Goal: Information Seeking & Learning: Learn about a topic

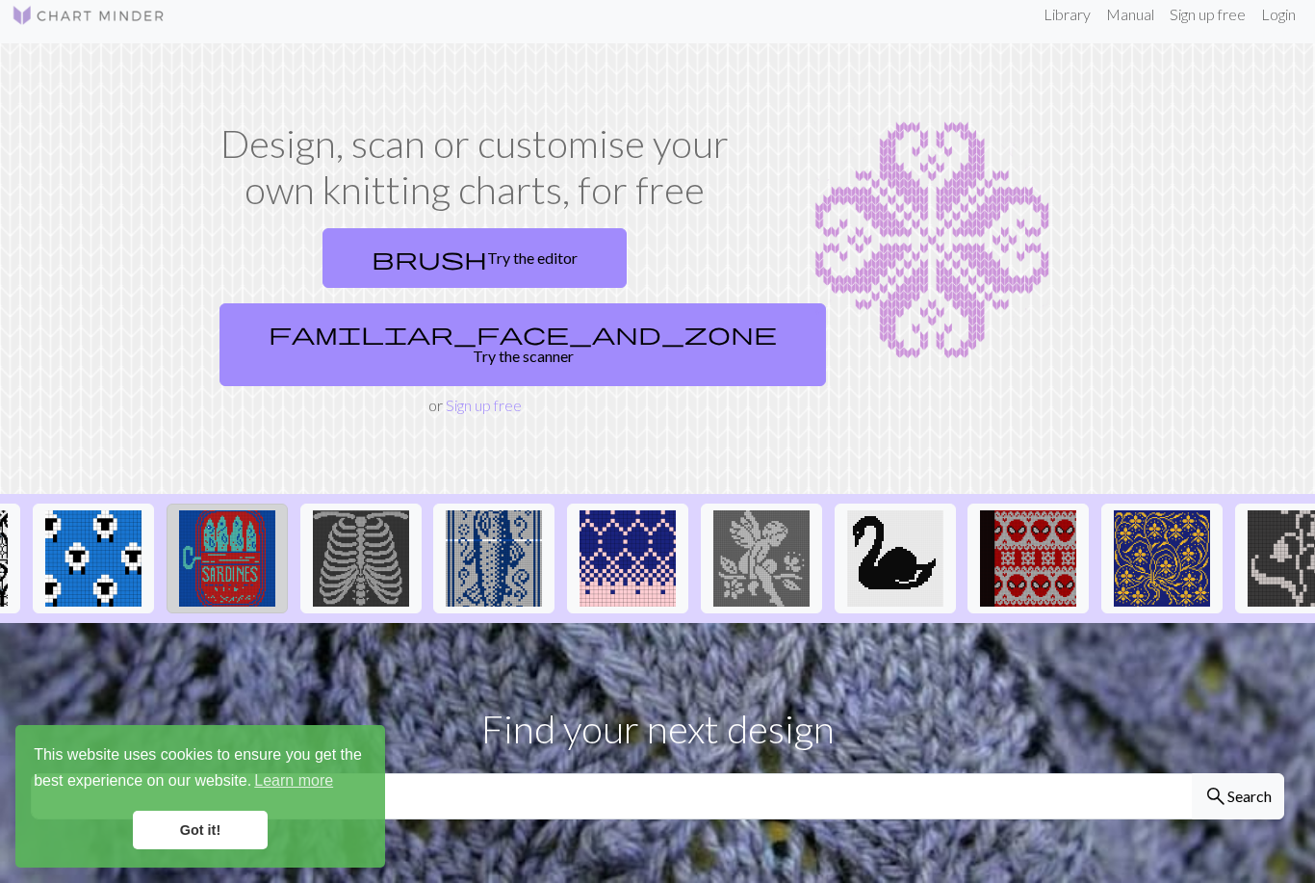
scroll to position [0, 1244]
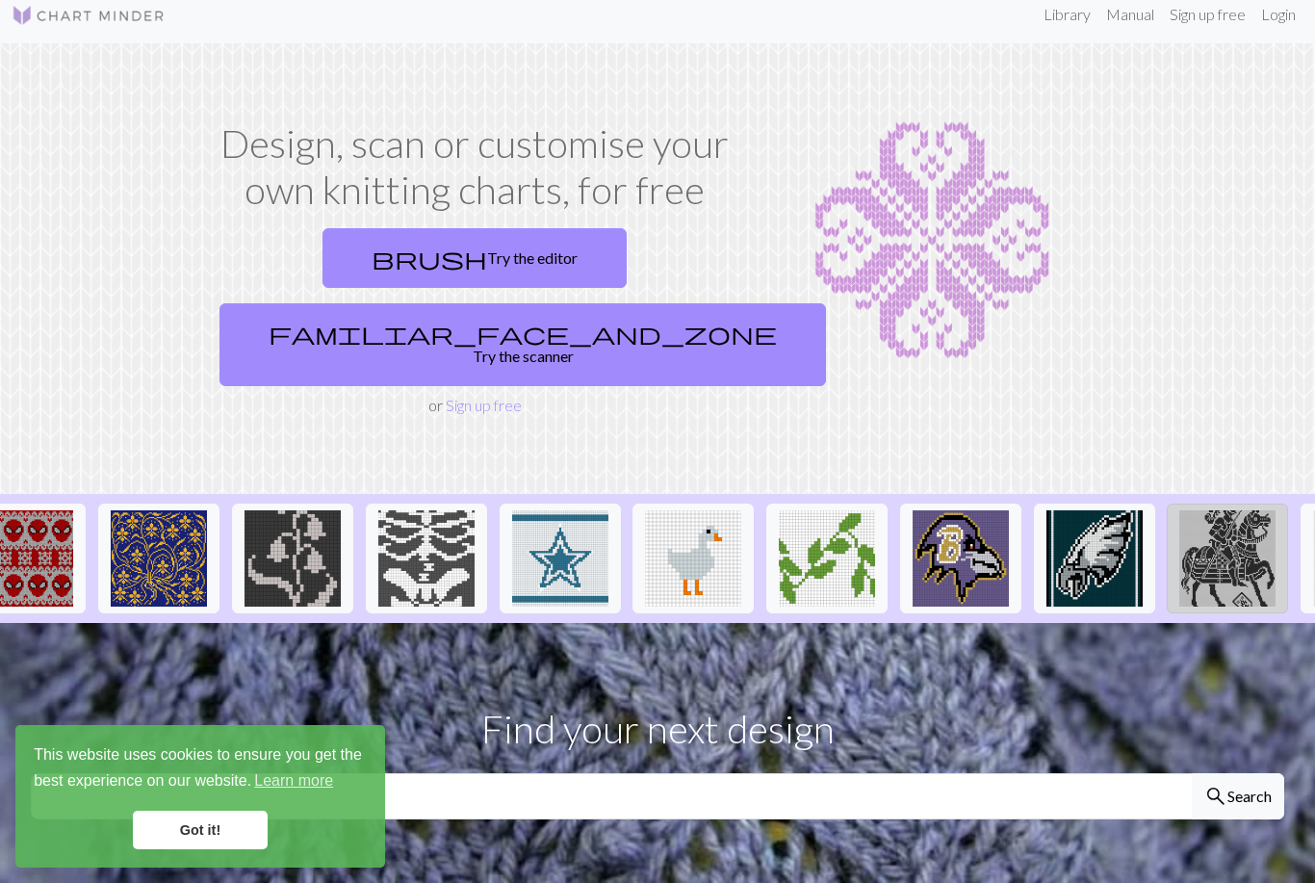
click at [1241, 510] on img at bounding box center [1228, 558] width 96 height 96
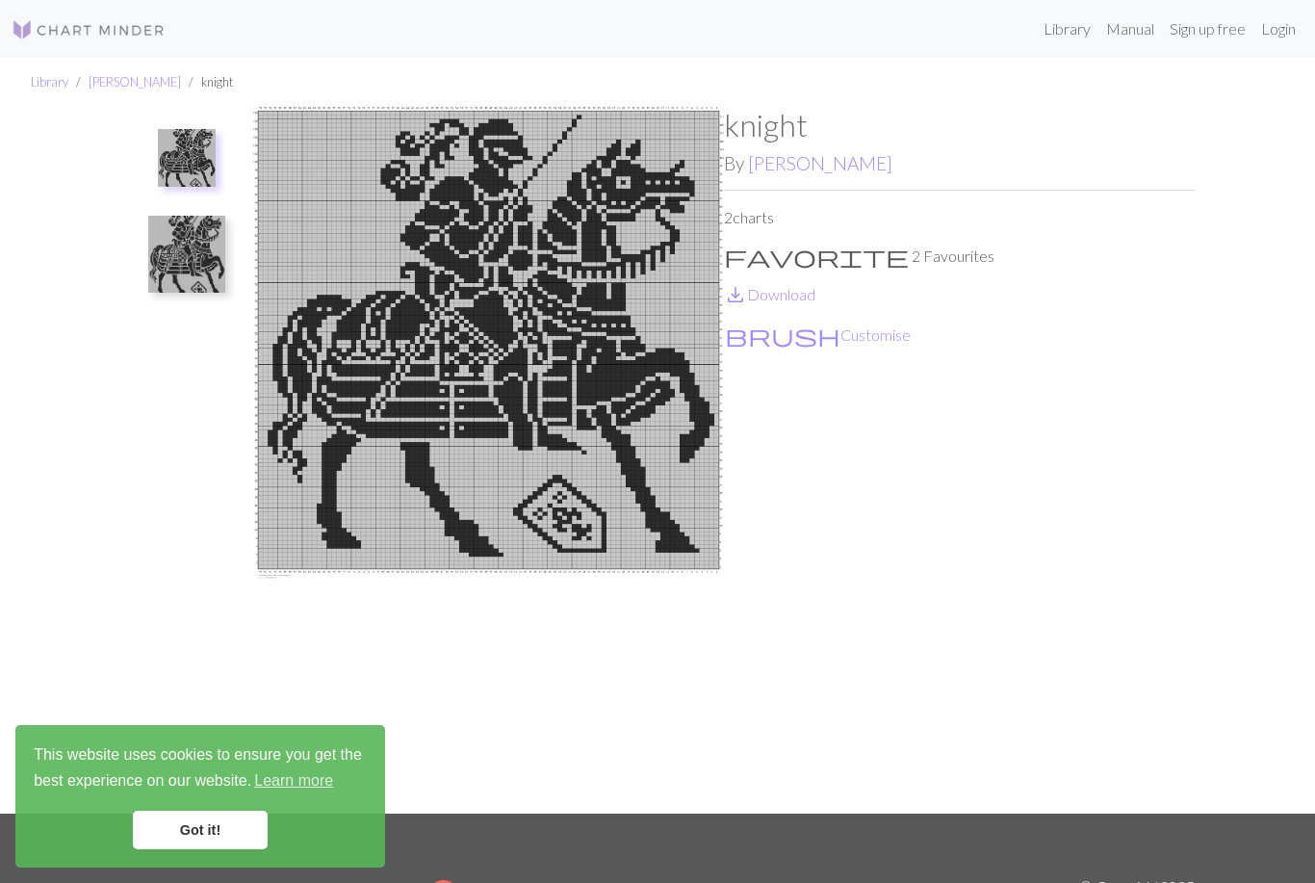
click at [171, 253] on img at bounding box center [186, 254] width 77 height 77
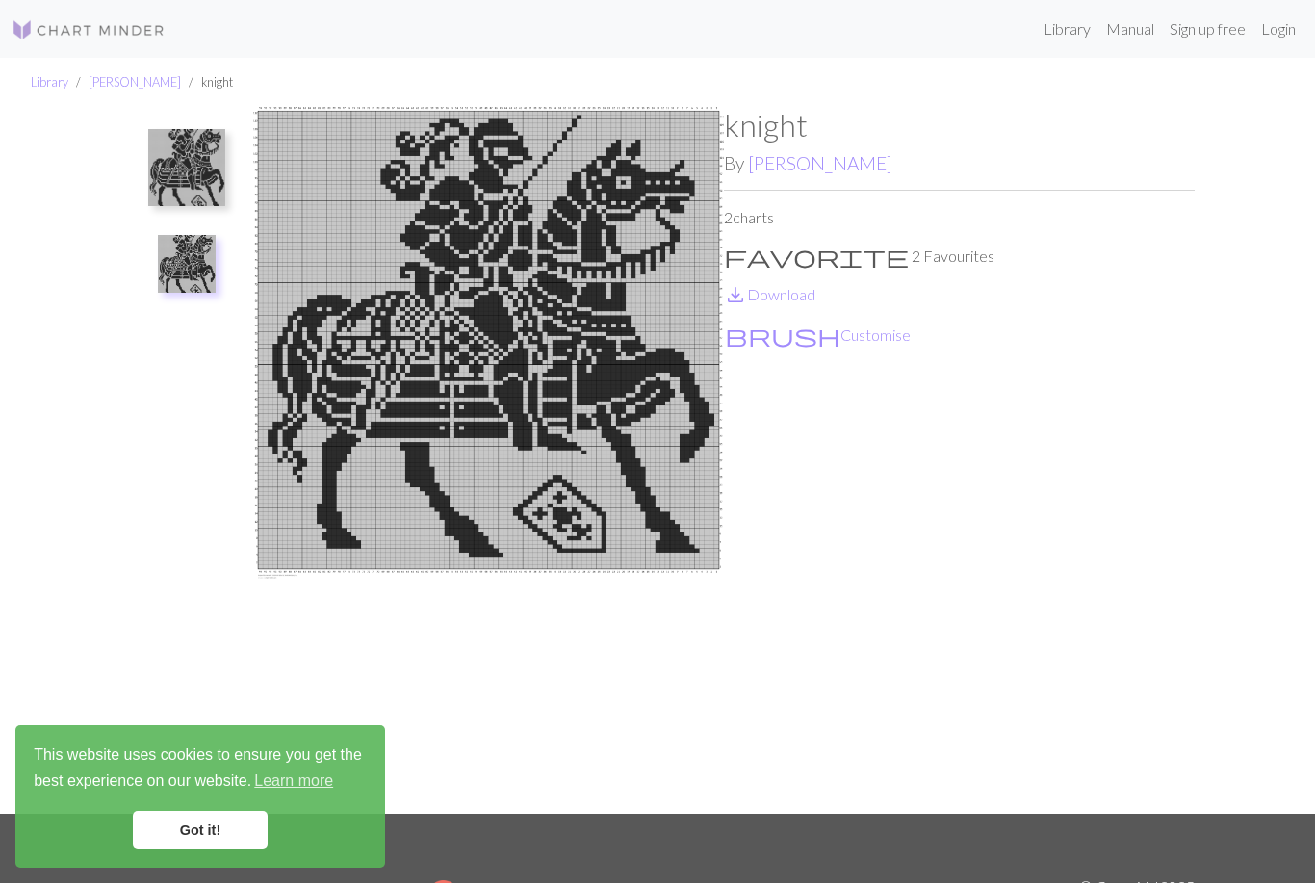
click at [184, 180] on img at bounding box center [186, 167] width 77 height 77
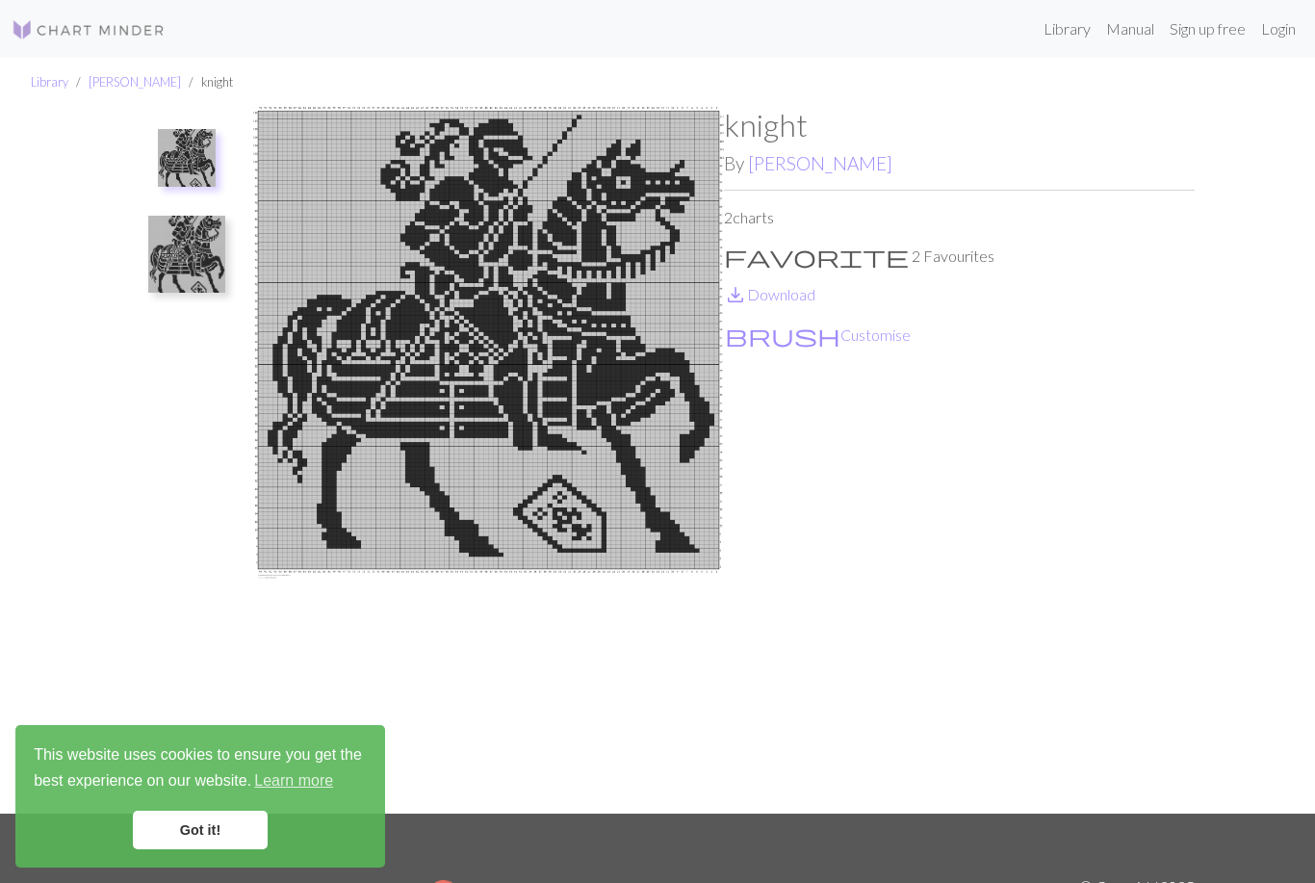
click at [187, 240] on img at bounding box center [186, 254] width 77 height 77
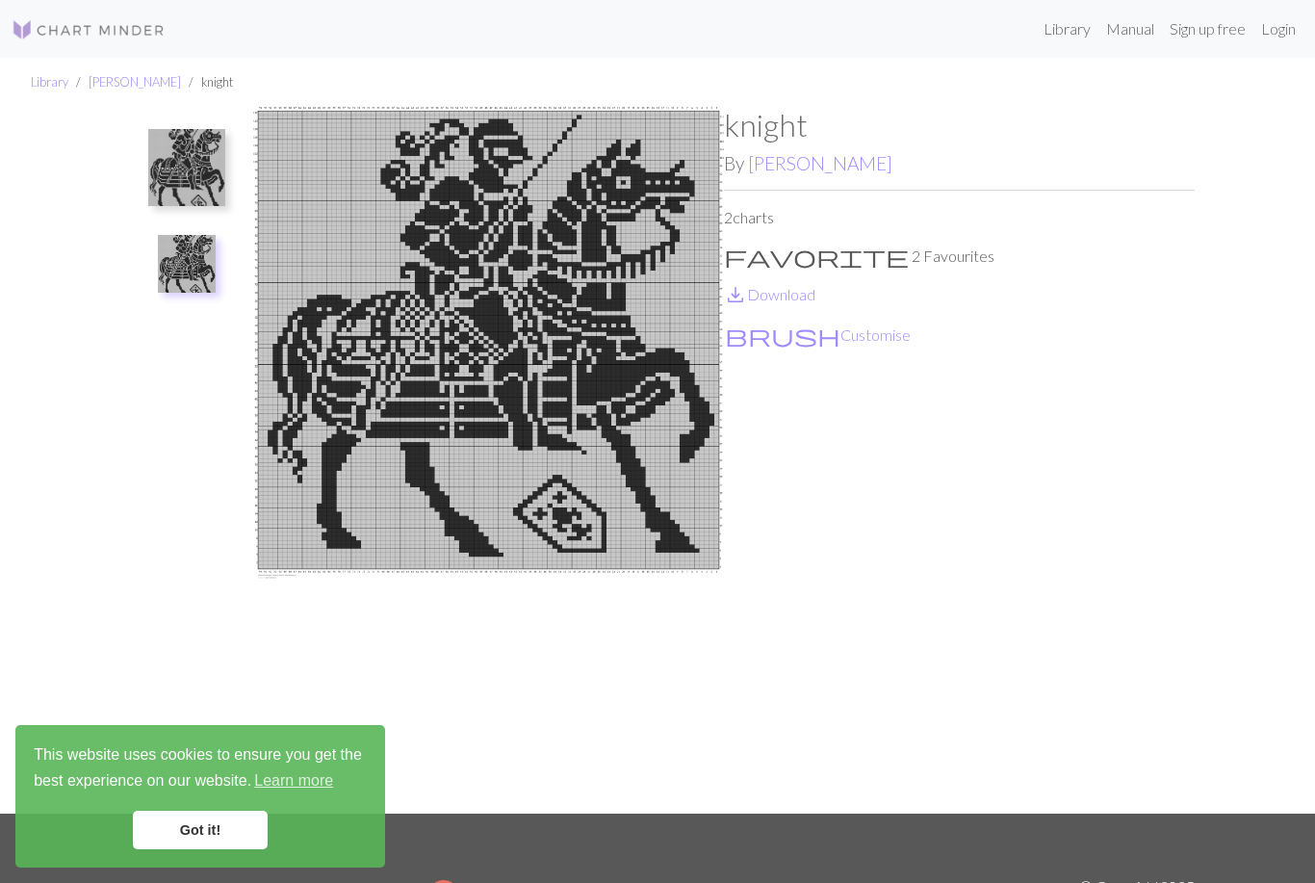
click at [190, 150] on img at bounding box center [186, 167] width 77 height 77
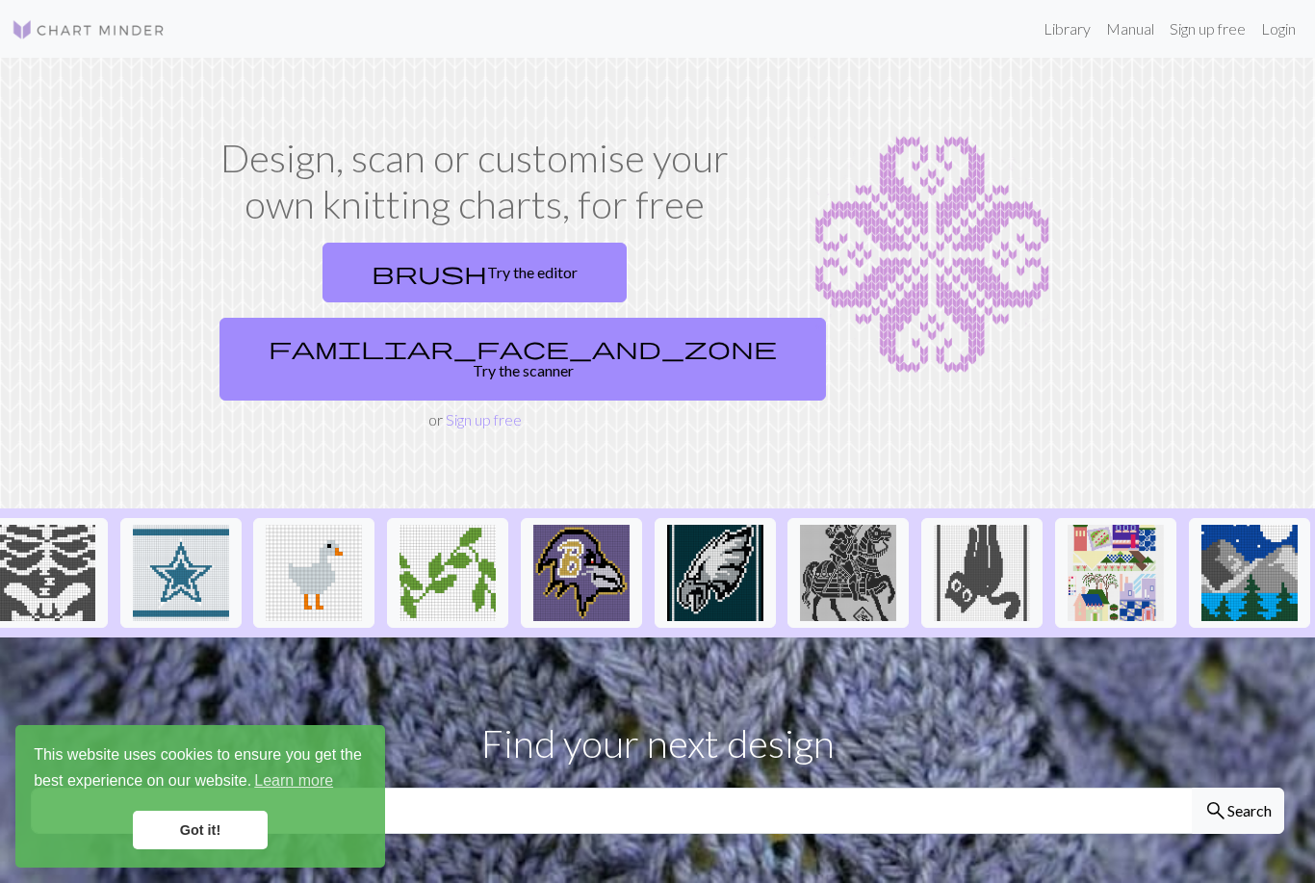
scroll to position [0, 1749]
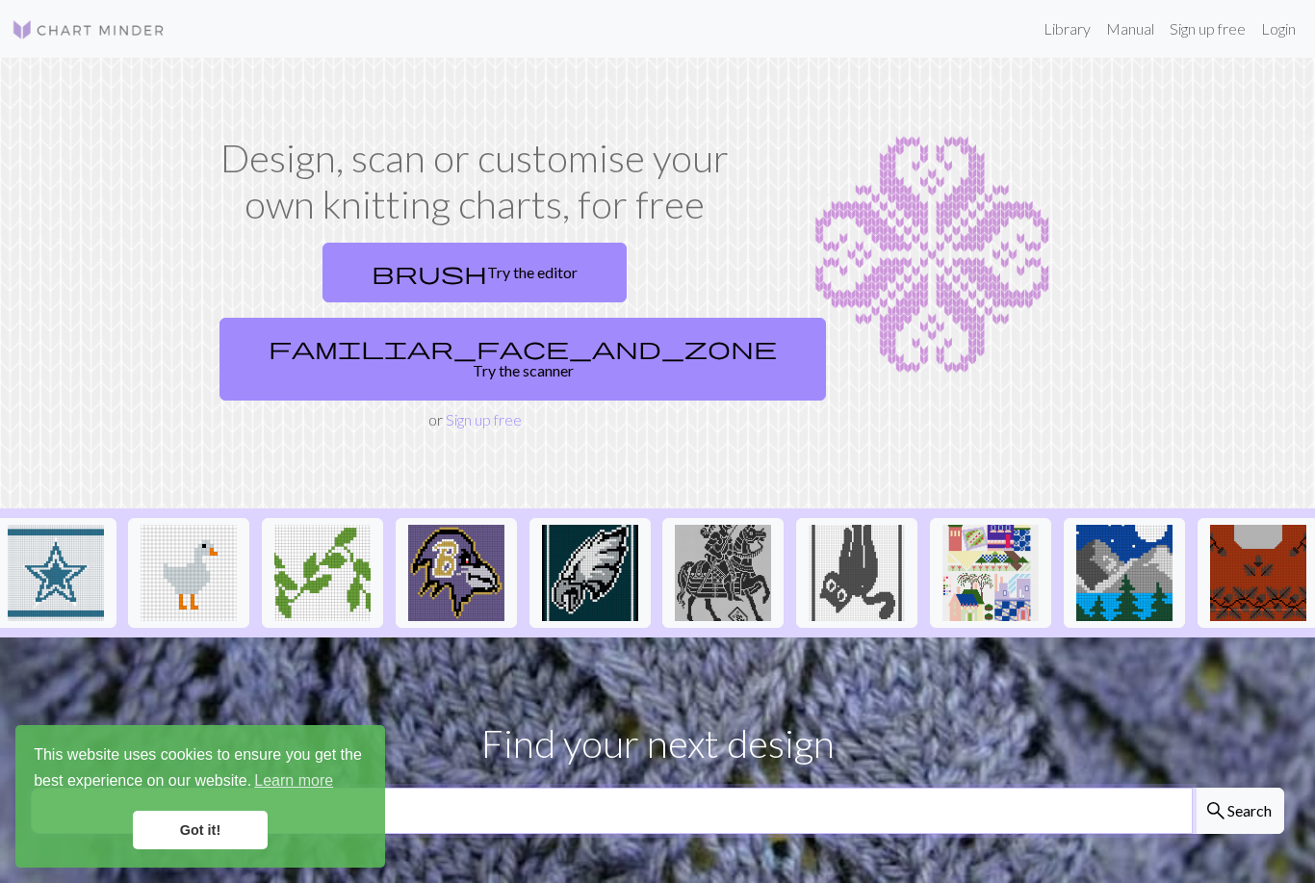
drag, startPoint x: 701, startPoint y: 766, endPoint x: 701, endPoint y: 755, distance: 11.6
click at [701, 788] on input "text" at bounding box center [612, 811] width 1162 height 46
type input "Knight"
click at [1237, 788] on button "search Search" at bounding box center [1238, 811] width 92 height 46
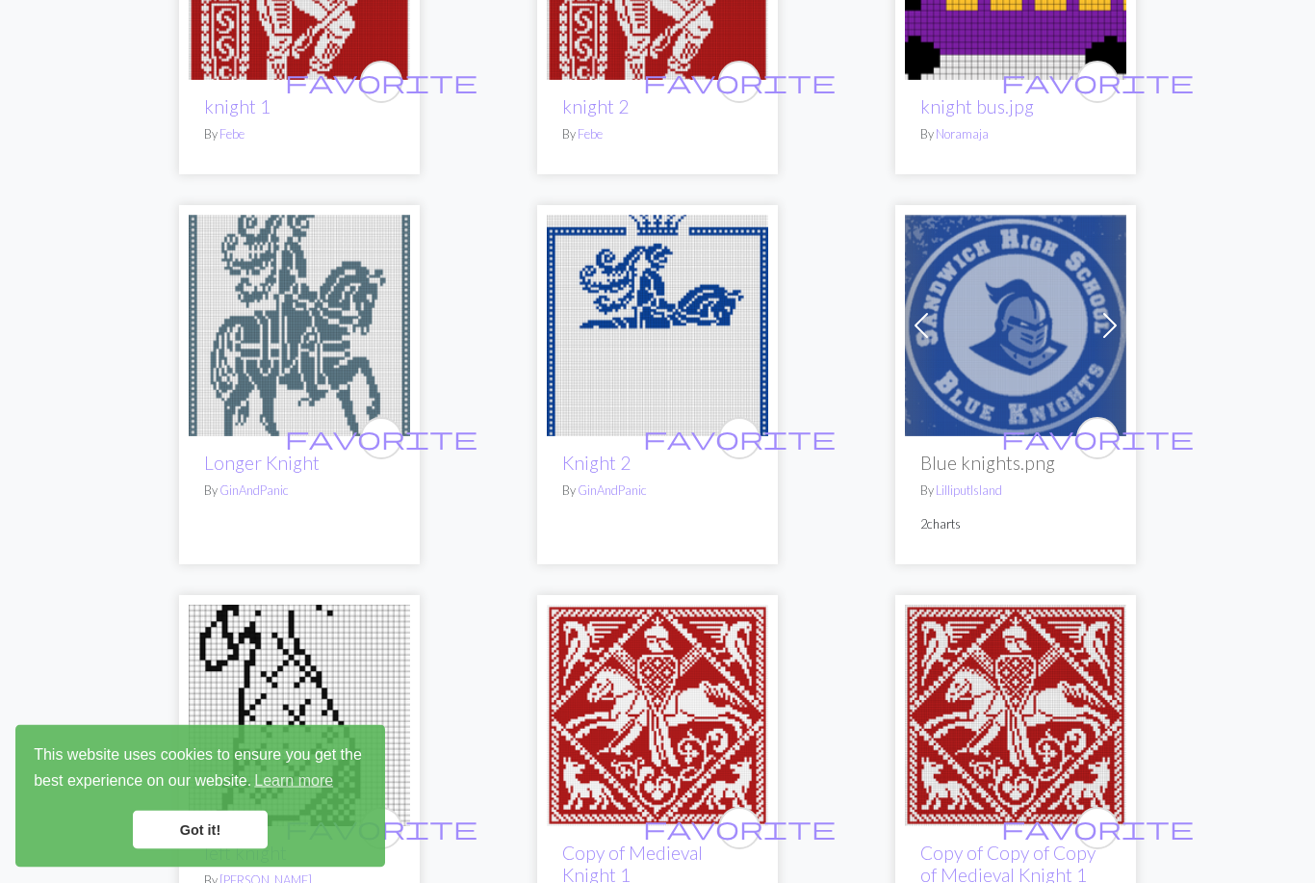
scroll to position [1579, 0]
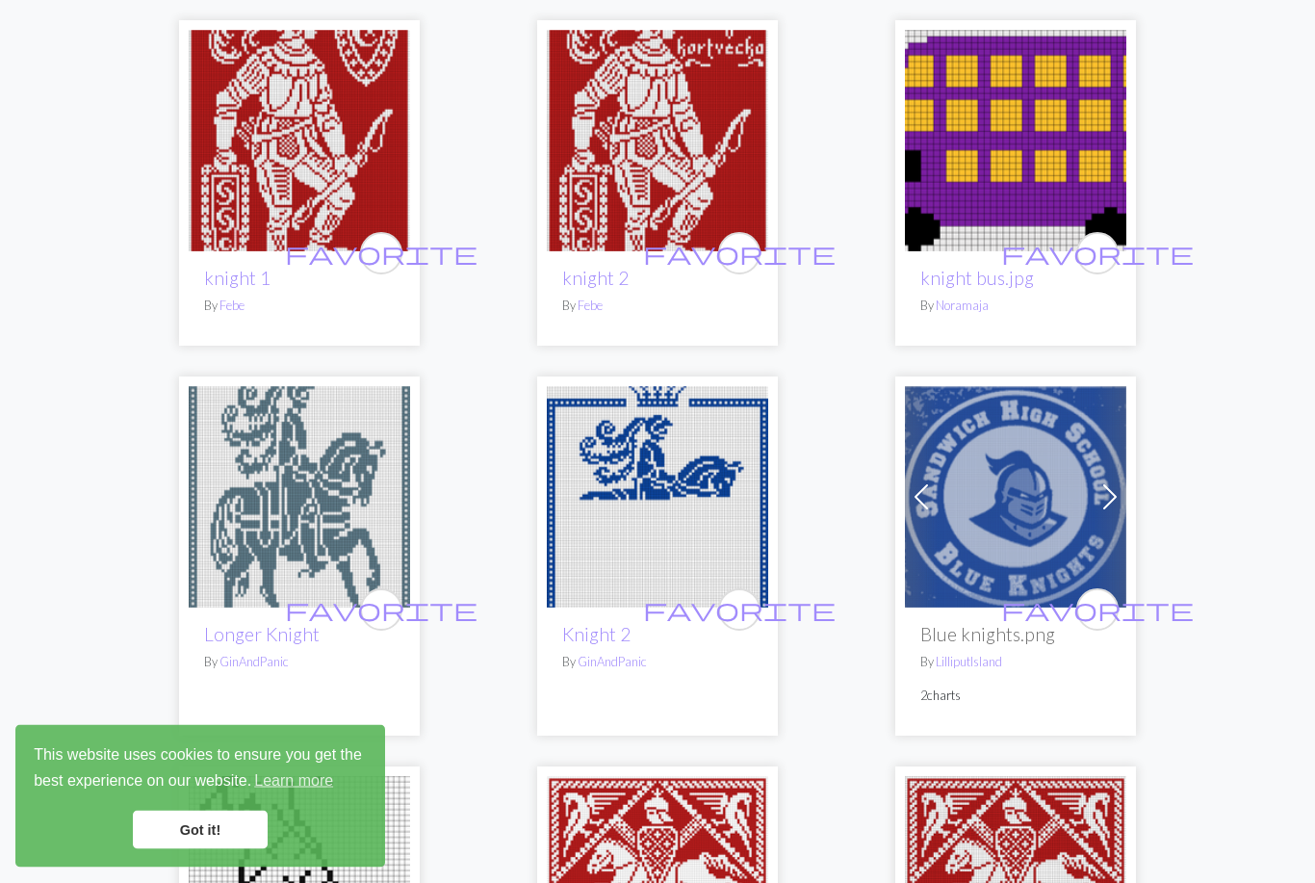
scroll to position [1403, 0]
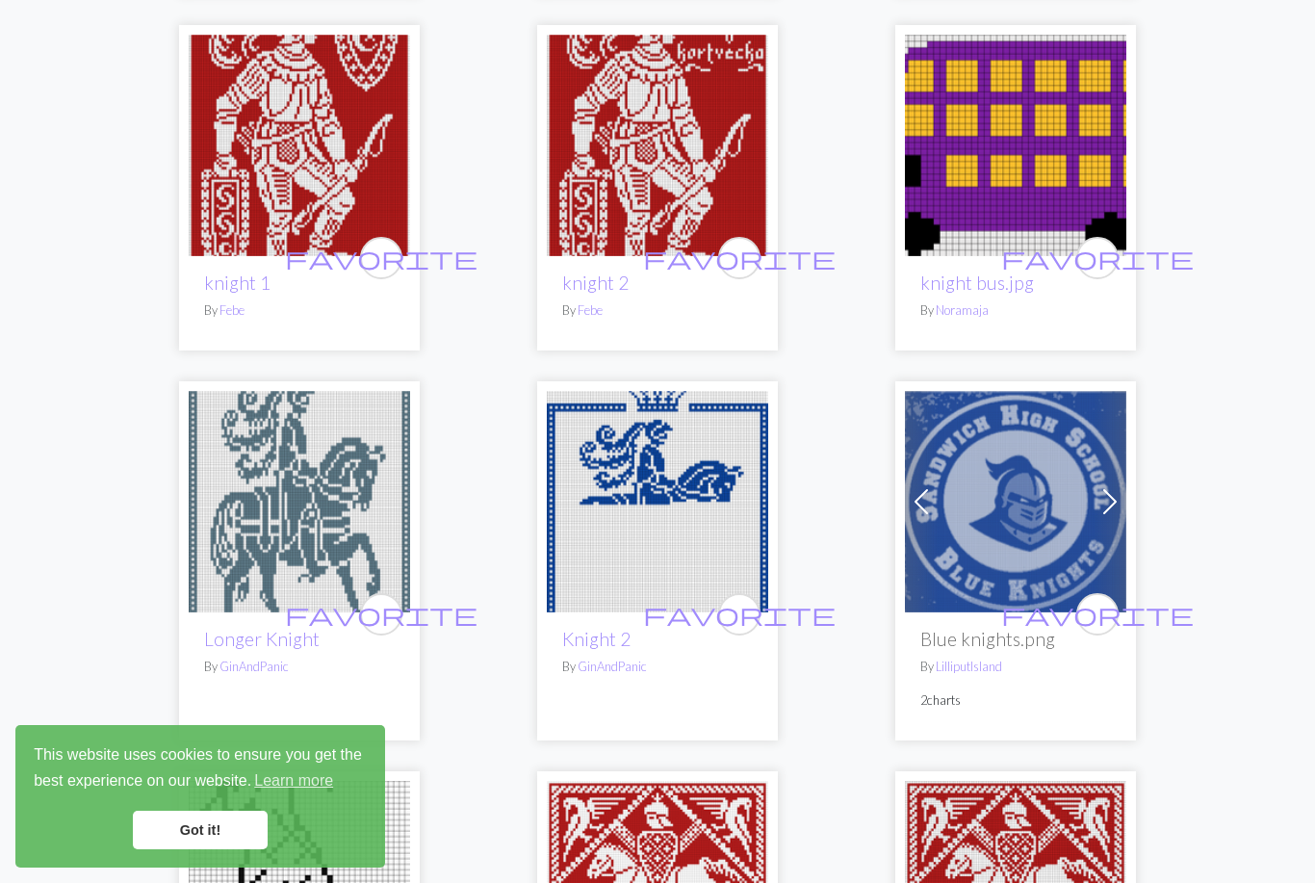
click at [316, 490] on img at bounding box center [299, 501] width 221 height 221
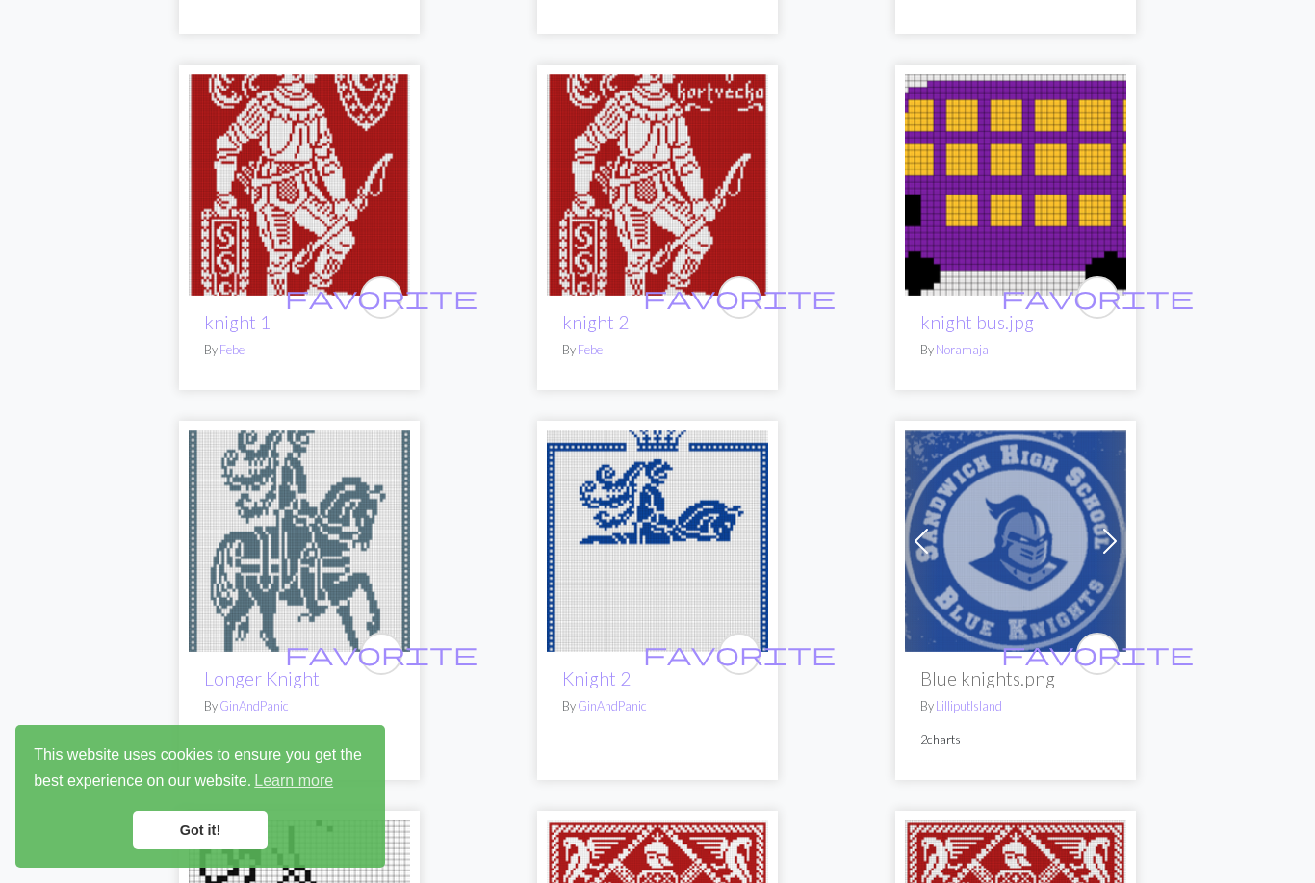
click at [646, 514] on img at bounding box center [657, 540] width 221 height 221
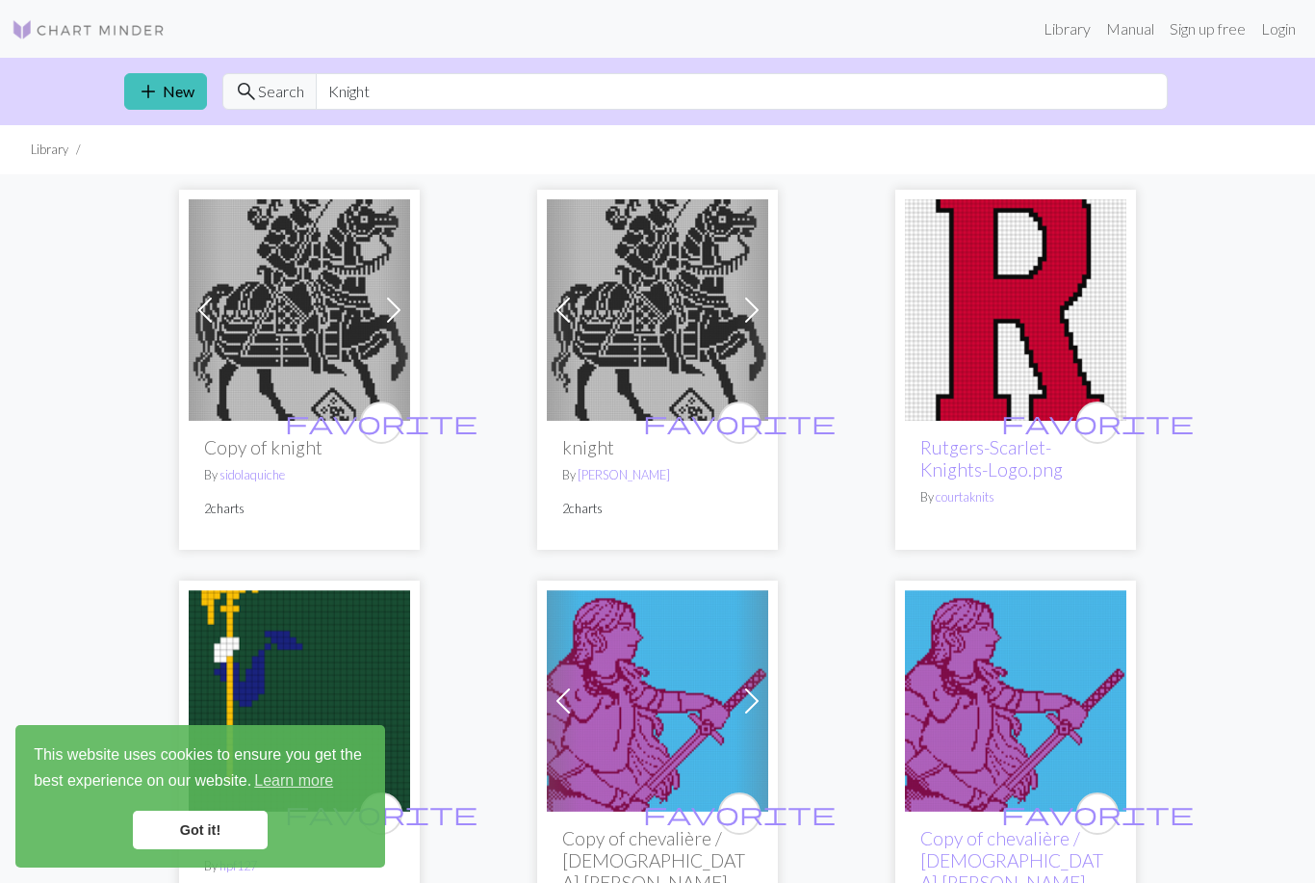
click at [330, 329] on img at bounding box center [299, 309] width 221 height 221
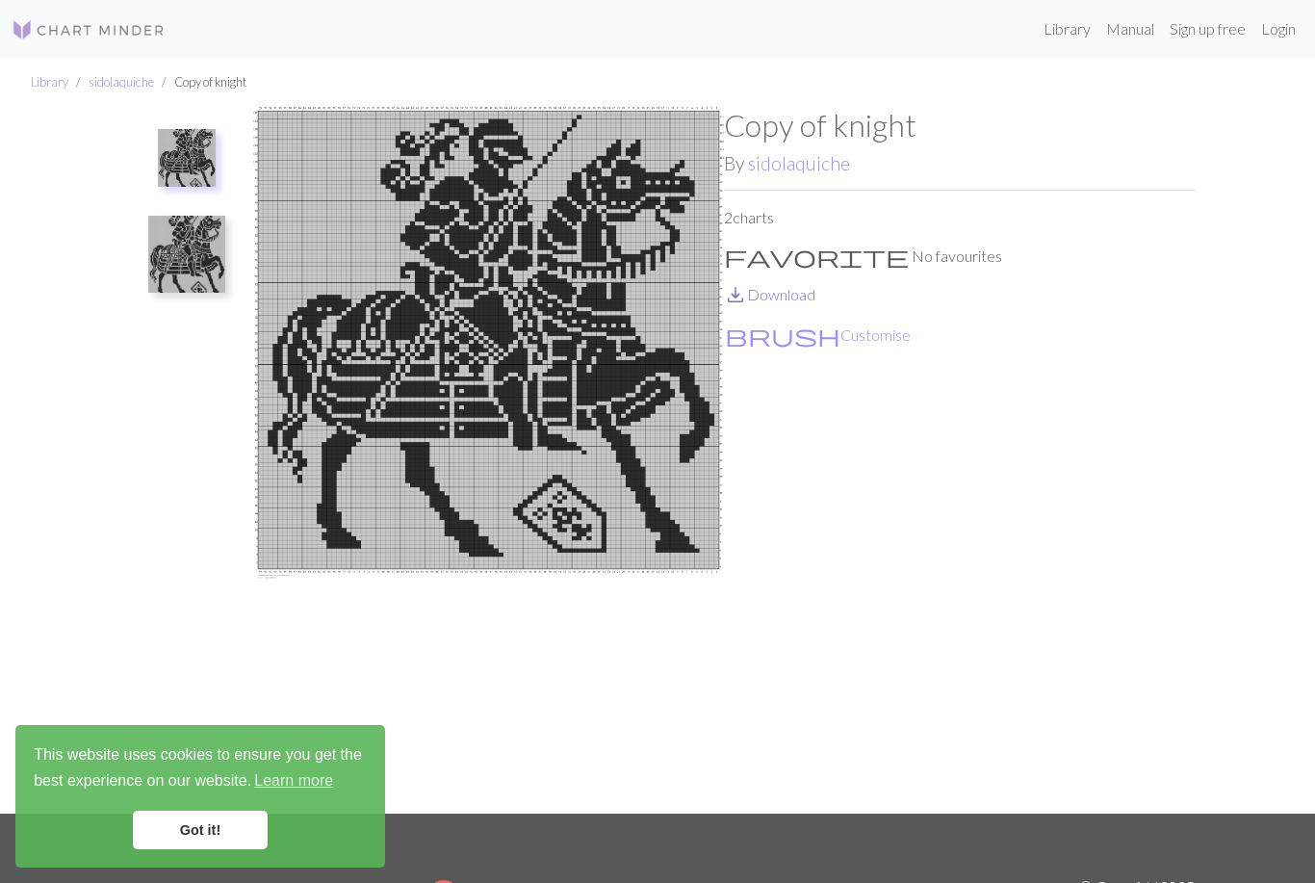
click at [765, 299] on link "save_alt Download" at bounding box center [769, 294] width 91 height 18
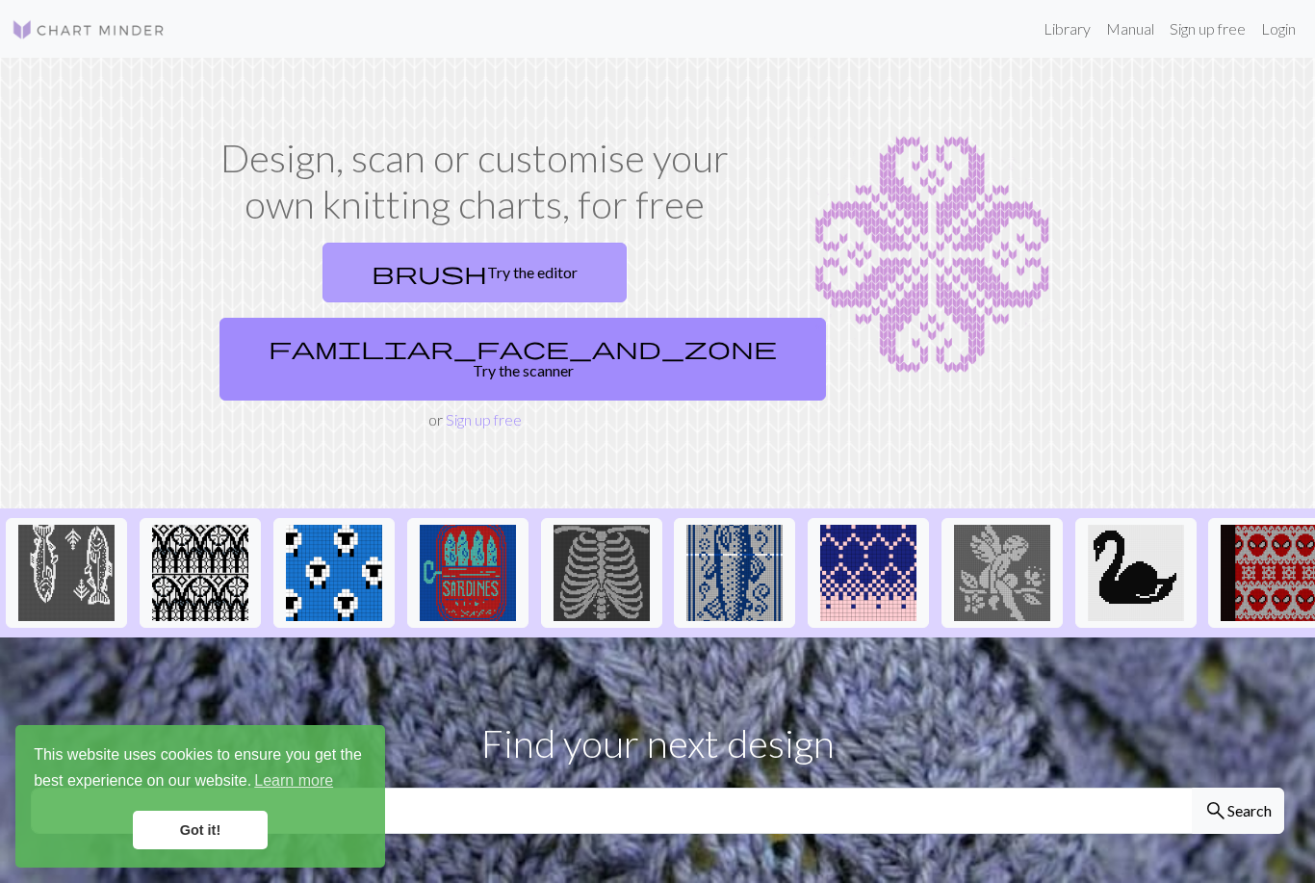
click at [338, 270] on link "brush Try the editor" at bounding box center [475, 273] width 304 height 60
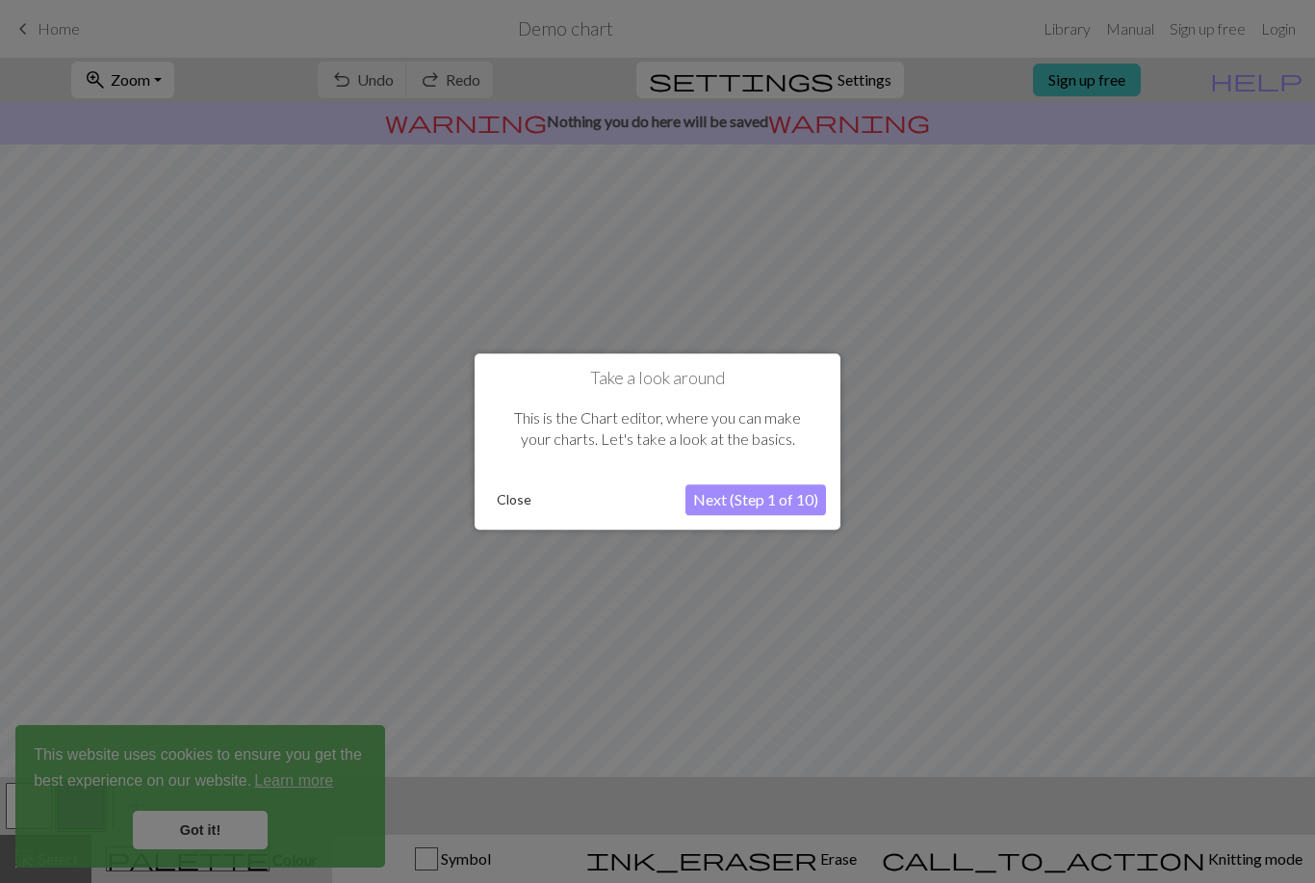
click at [729, 494] on button "Next (Step 1 of 10)" at bounding box center [756, 499] width 141 height 31
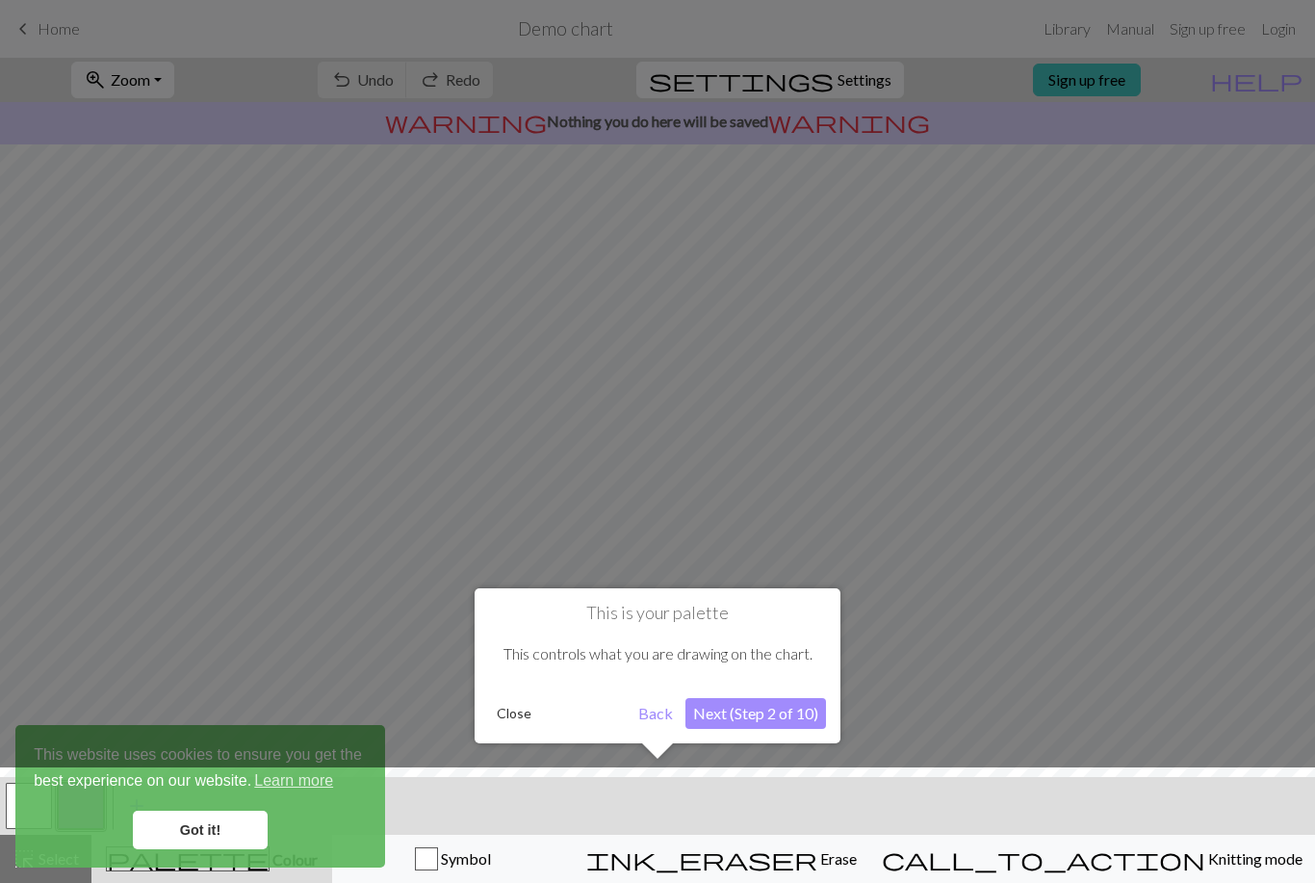
click at [728, 719] on button "Next (Step 2 of 10)" at bounding box center [756, 713] width 141 height 31
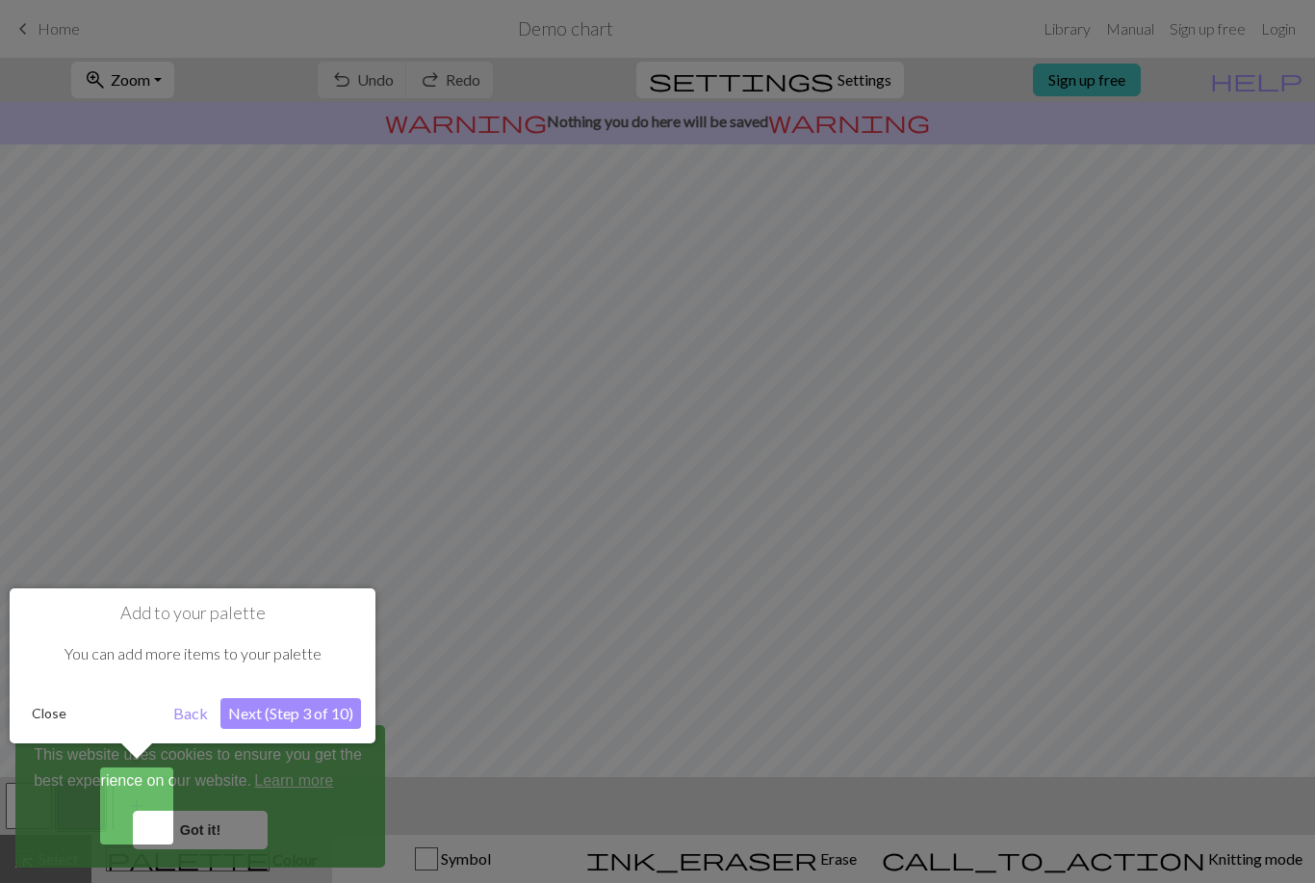
click at [282, 720] on button "Next (Step 3 of 10)" at bounding box center [291, 713] width 141 height 31
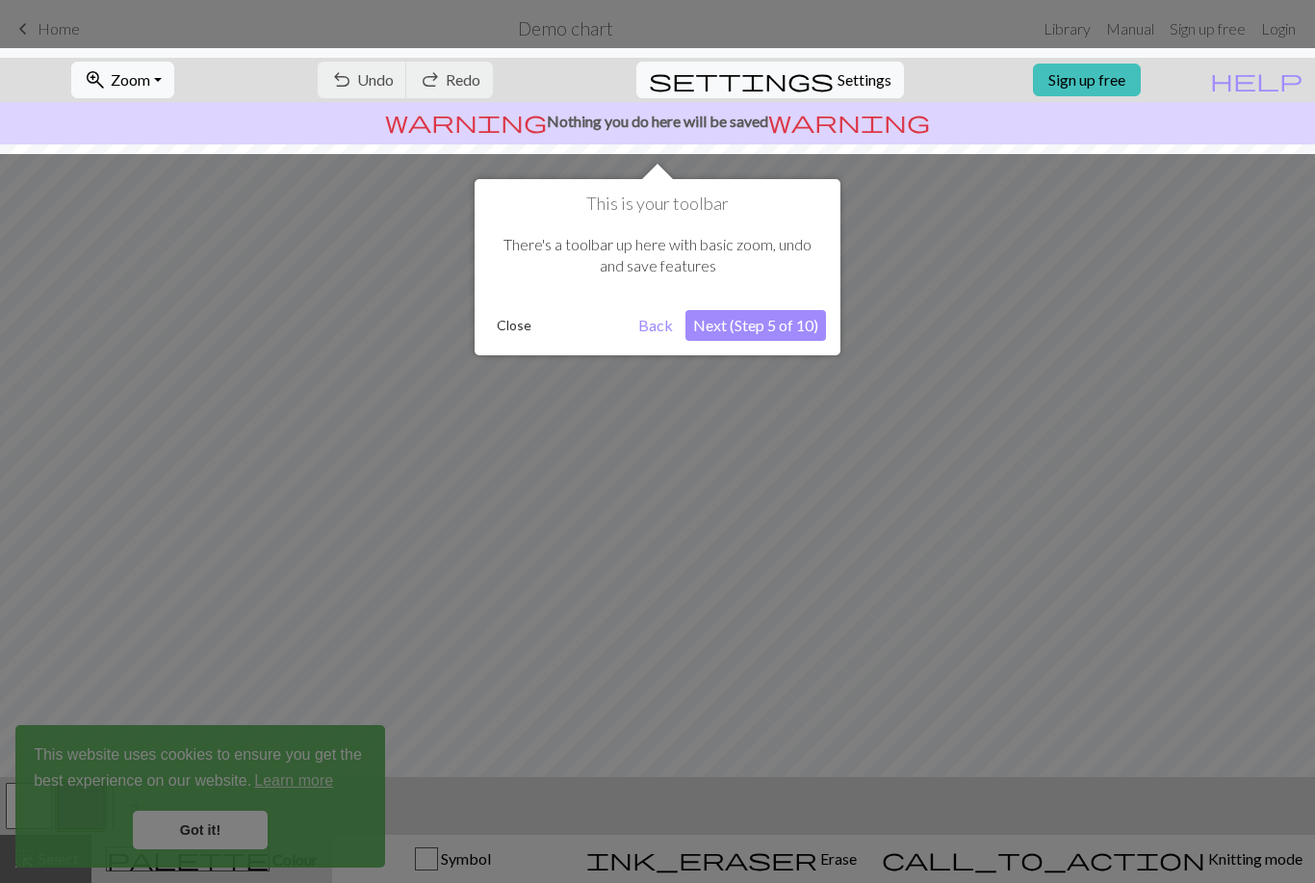
click at [729, 335] on button "Next (Step 5 of 10)" at bounding box center [756, 325] width 141 height 31
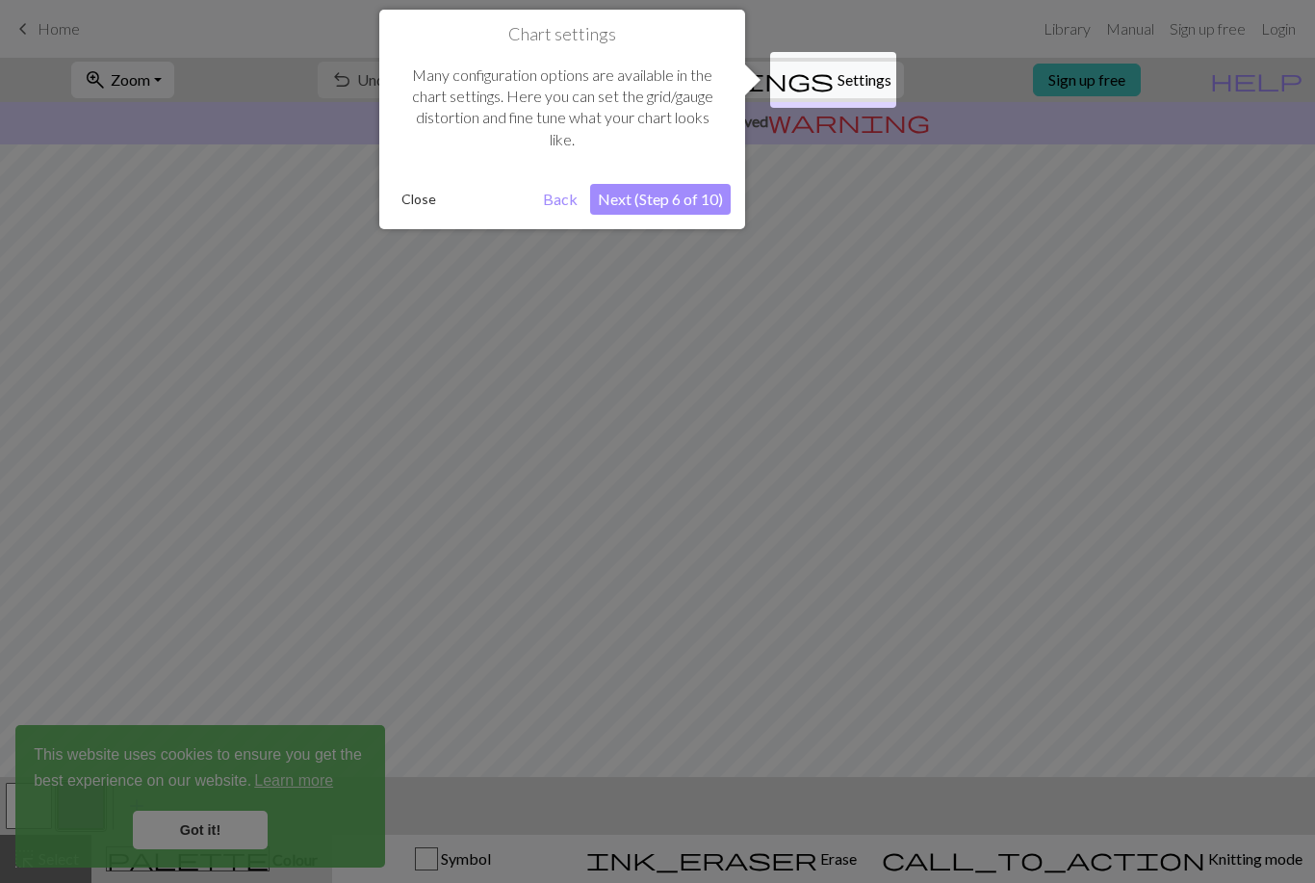
click at [415, 206] on button "Close" at bounding box center [419, 199] width 50 height 29
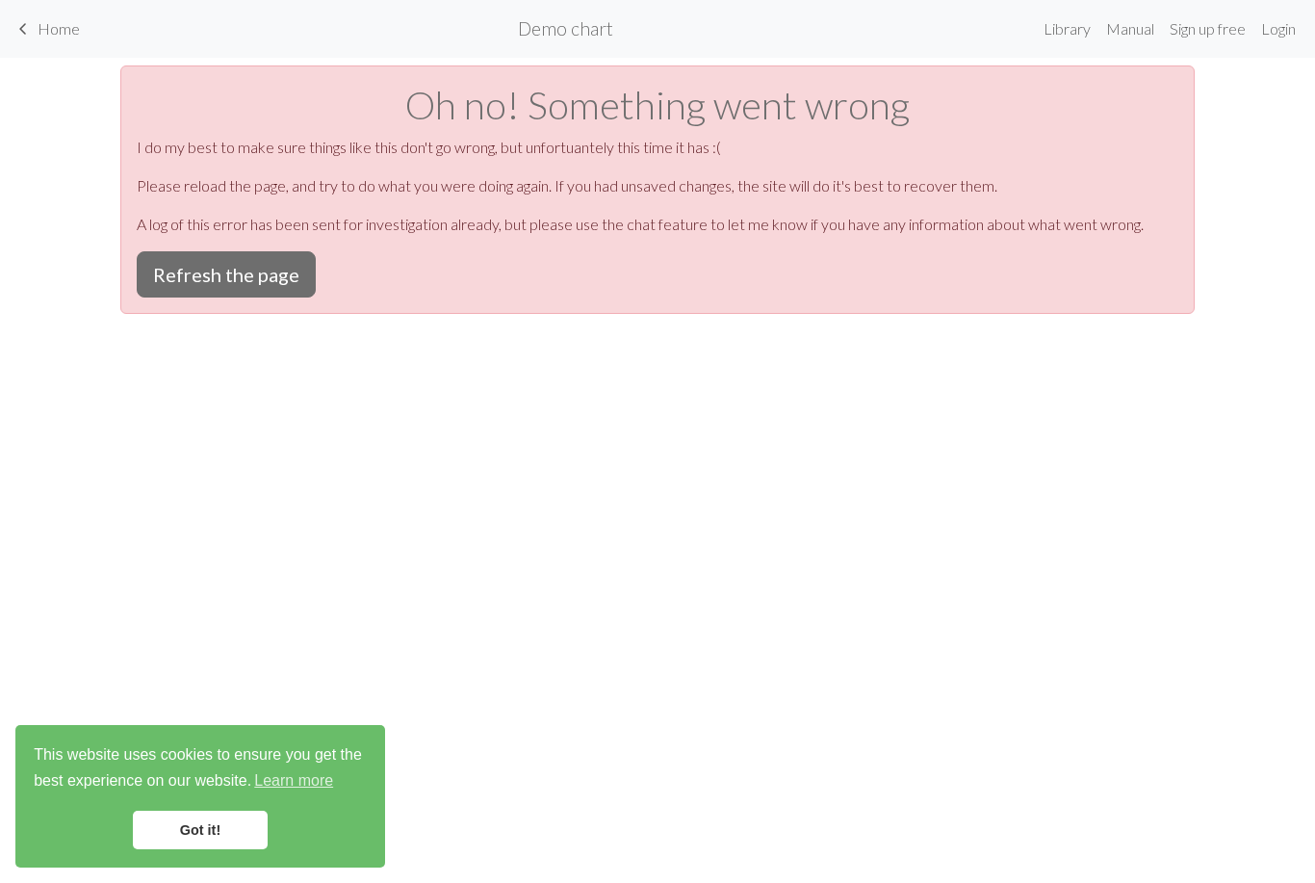
click at [53, 25] on span "Home" at bounding box center [59, 28] width 42 height 18
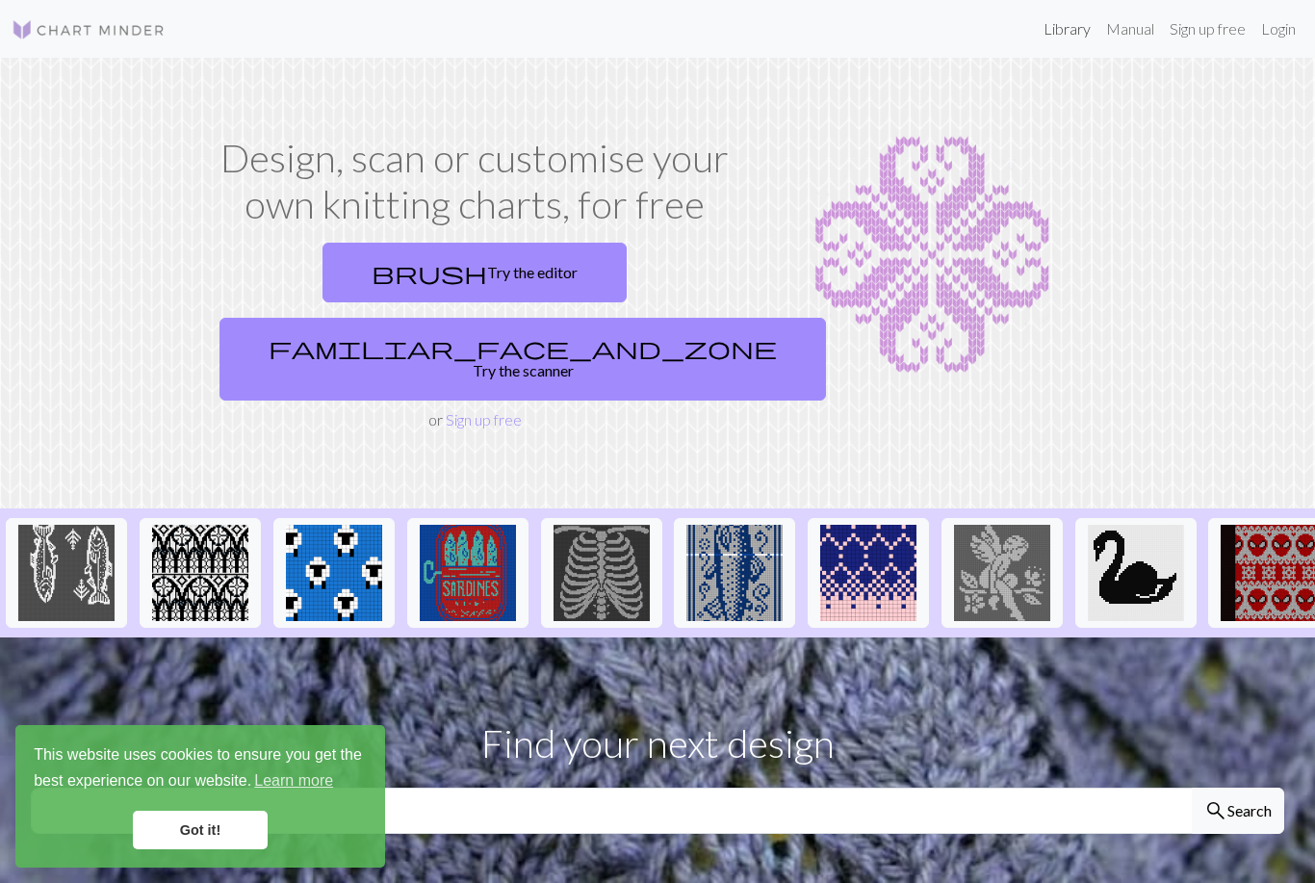
click at [1075, 25] on link "Library" at bounding box center [1067, 29] width 63 height 39
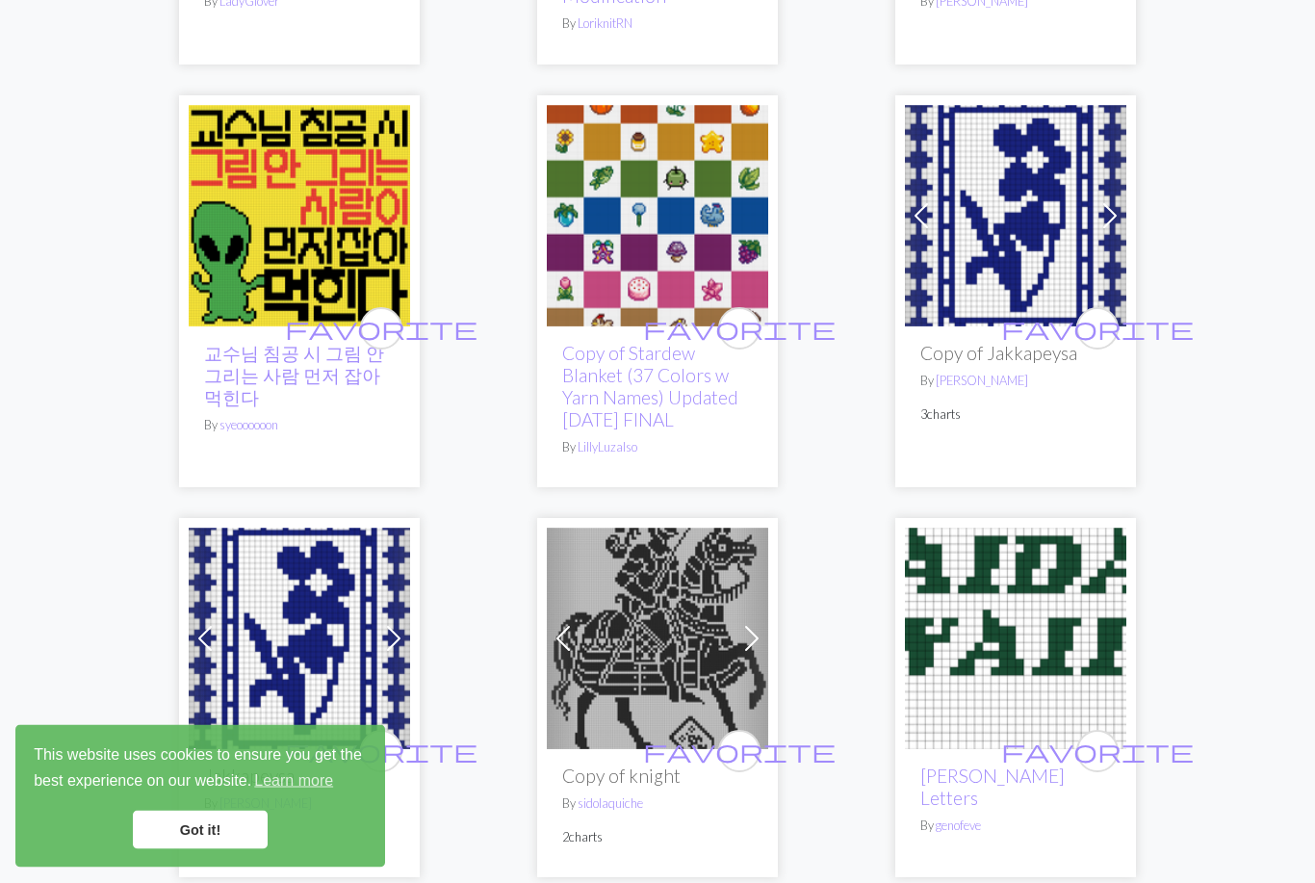
scroll to position [1761, 0]
click at [1106, 215] on span at bounding box center [1110, 215] width 31 height 31
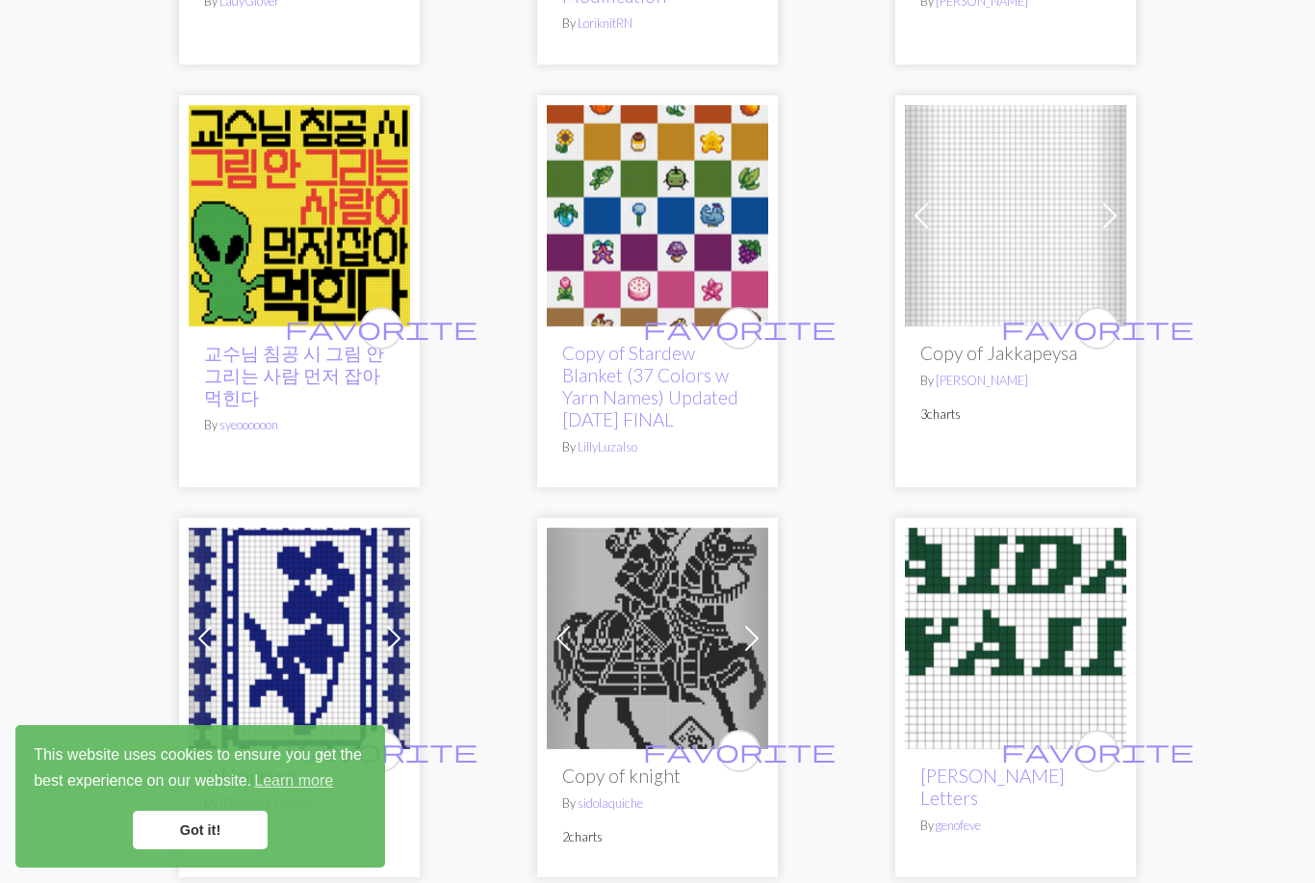
click at [1107, 213] on span at bounding box center [1110, 215] width 31 height 31
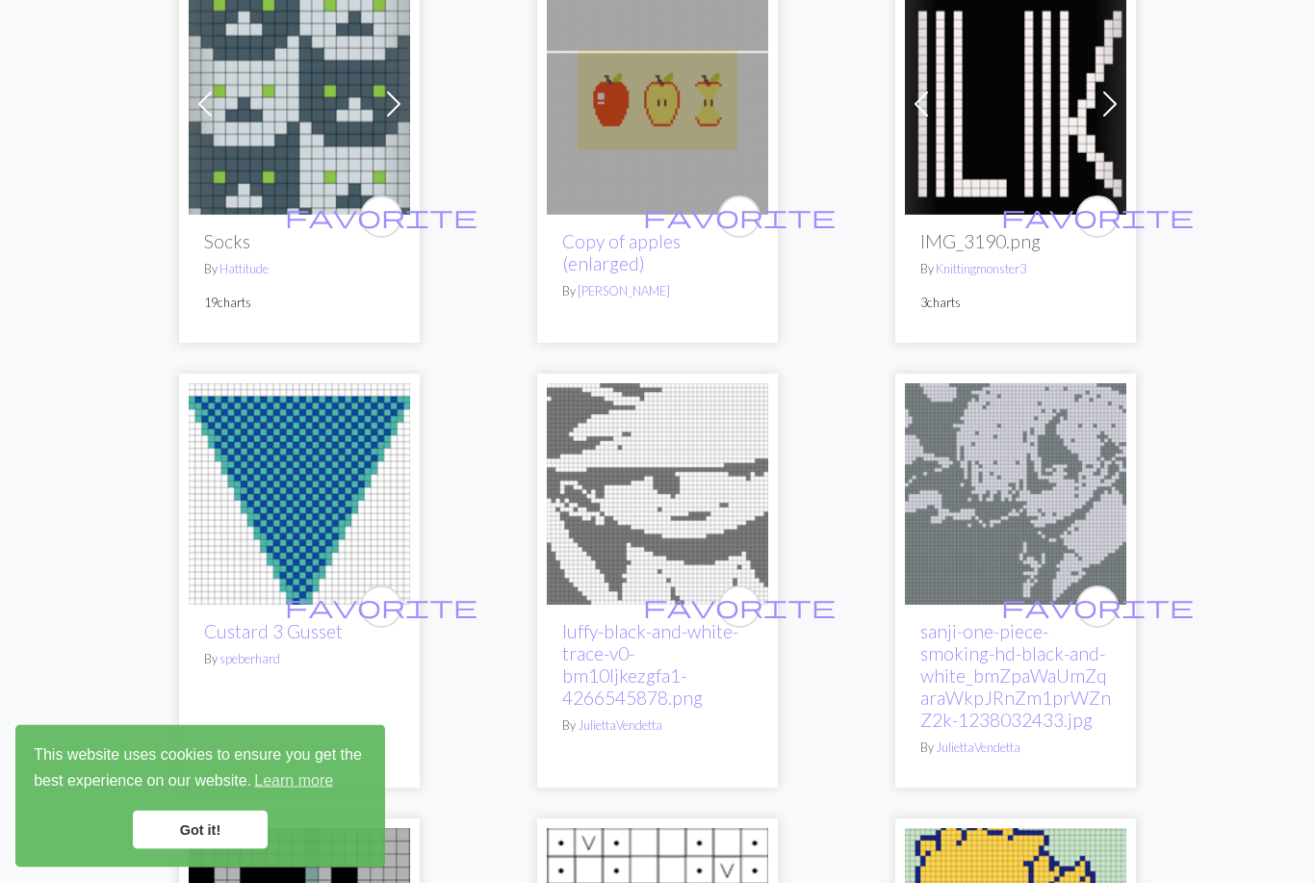
scroll to position [0, 0]
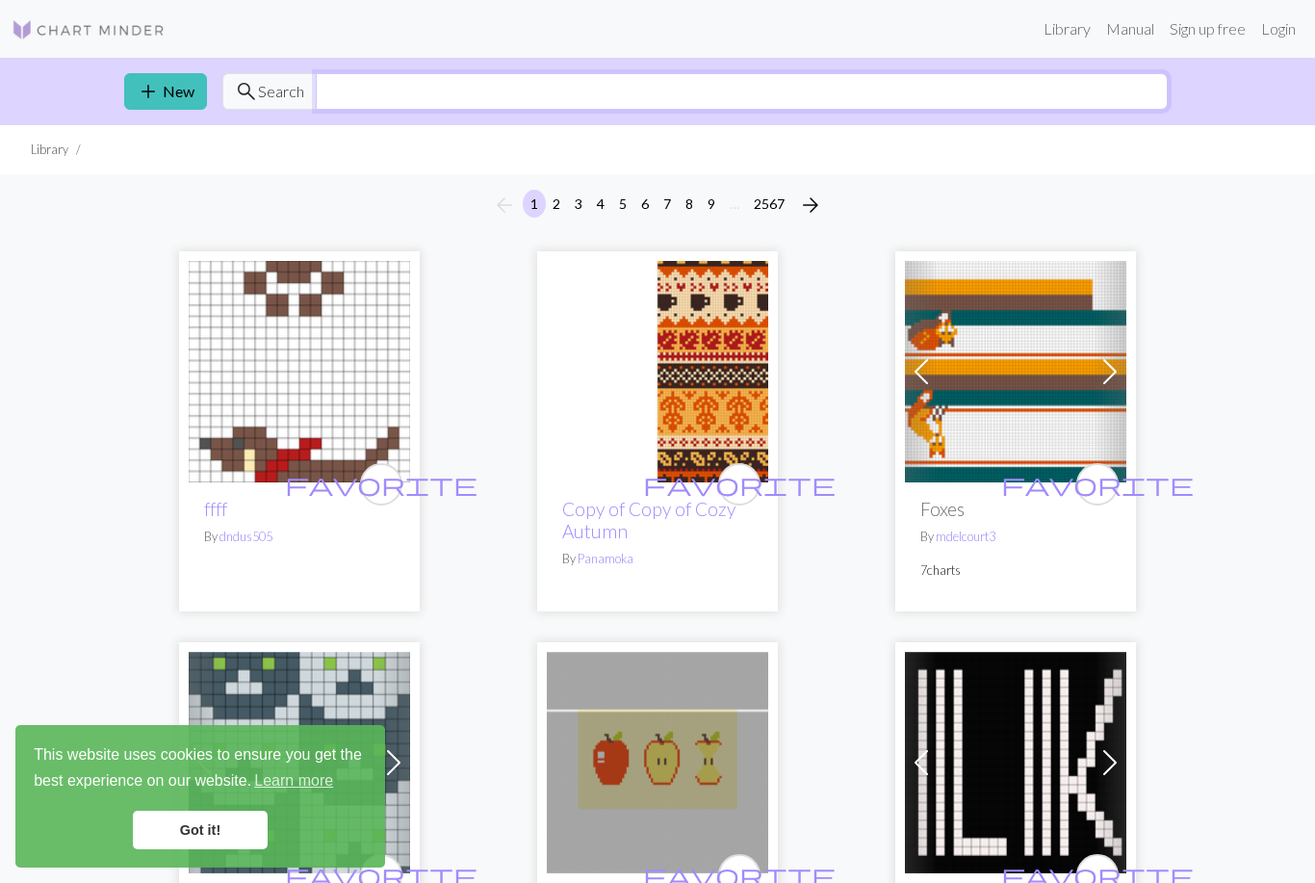
click at [608, 105] on input "text" at bounding box center [742, 91] width 852 height 37
type input "Horse"
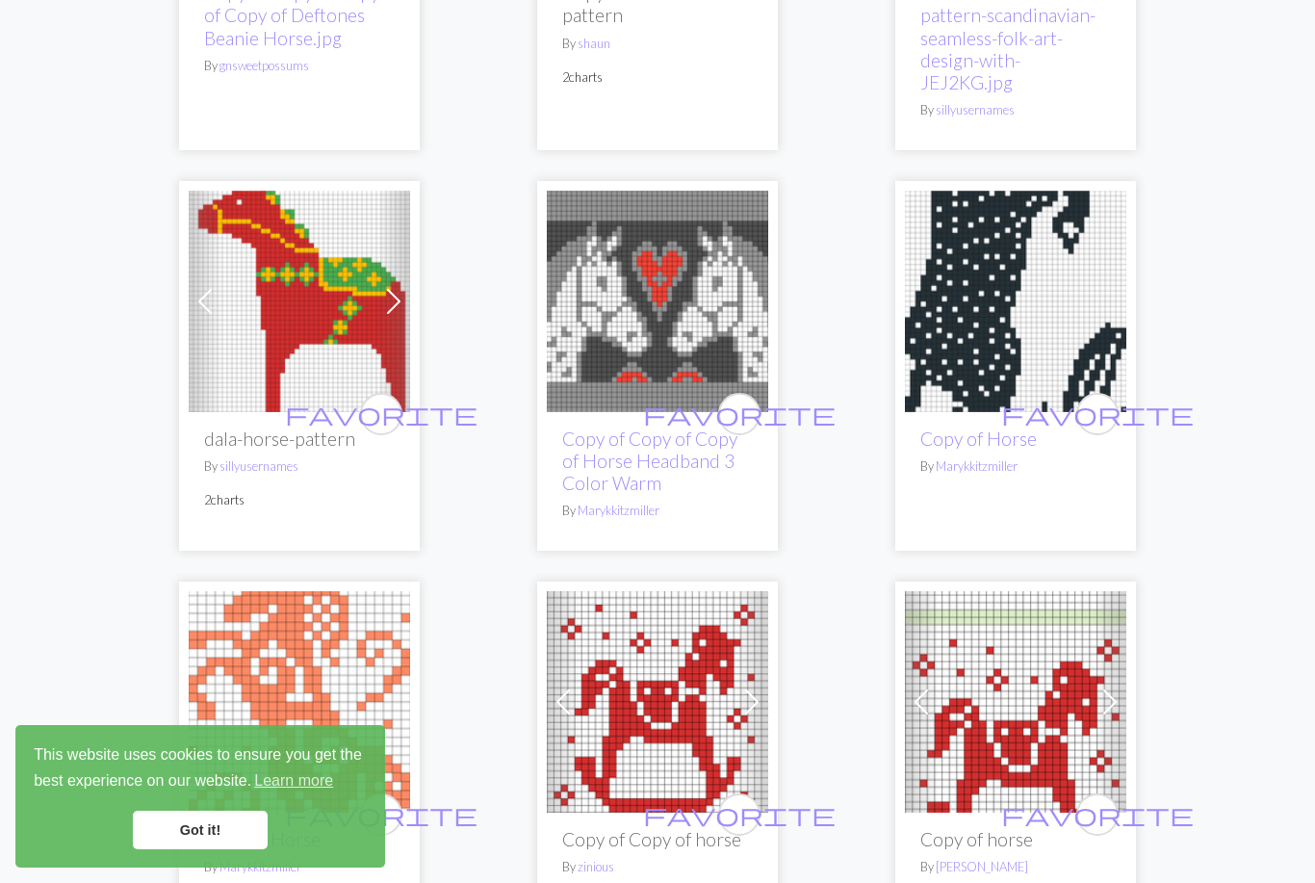
scroll to position [5732, 0]
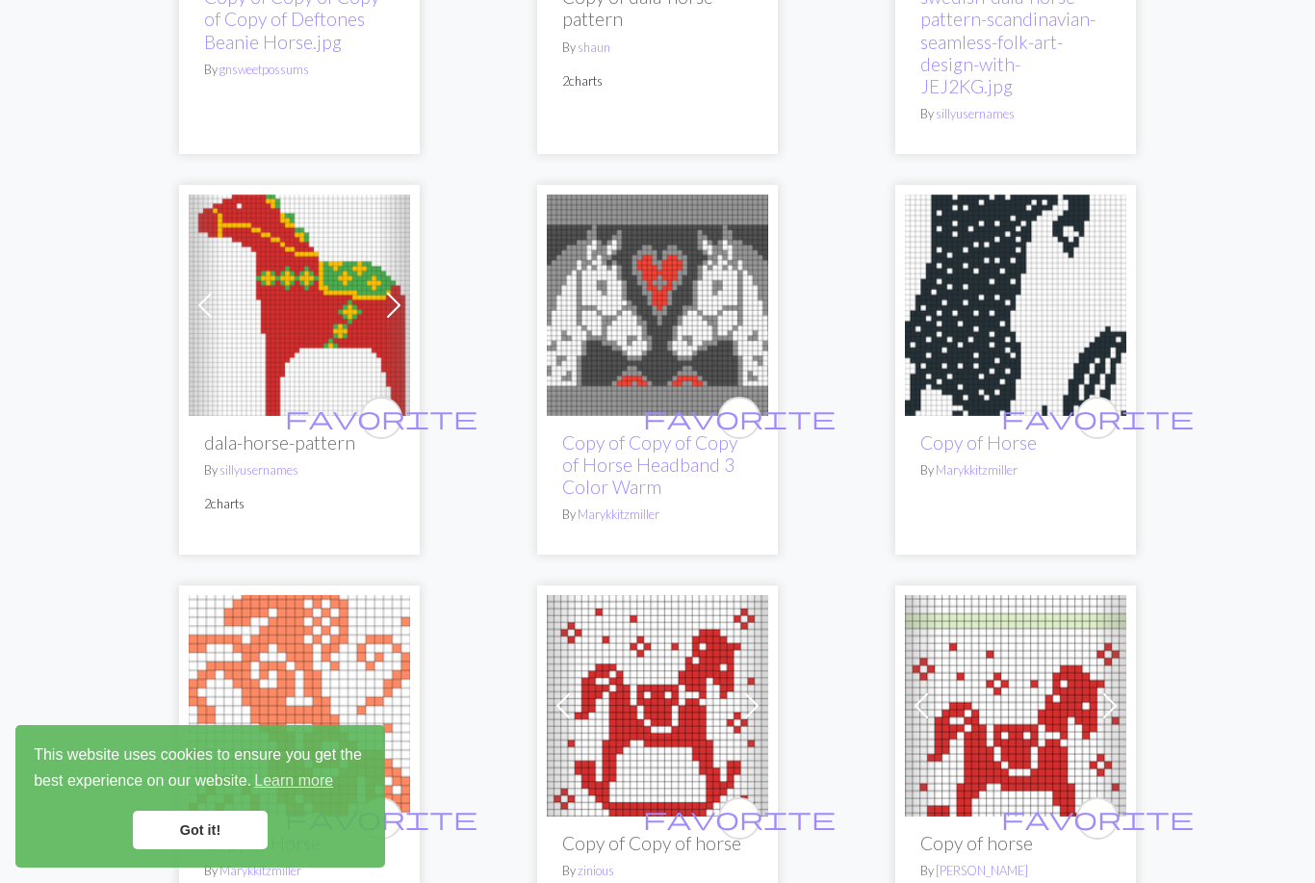
click at [992, 293] on img at bounding box center [1015, 305] width 221 height 221
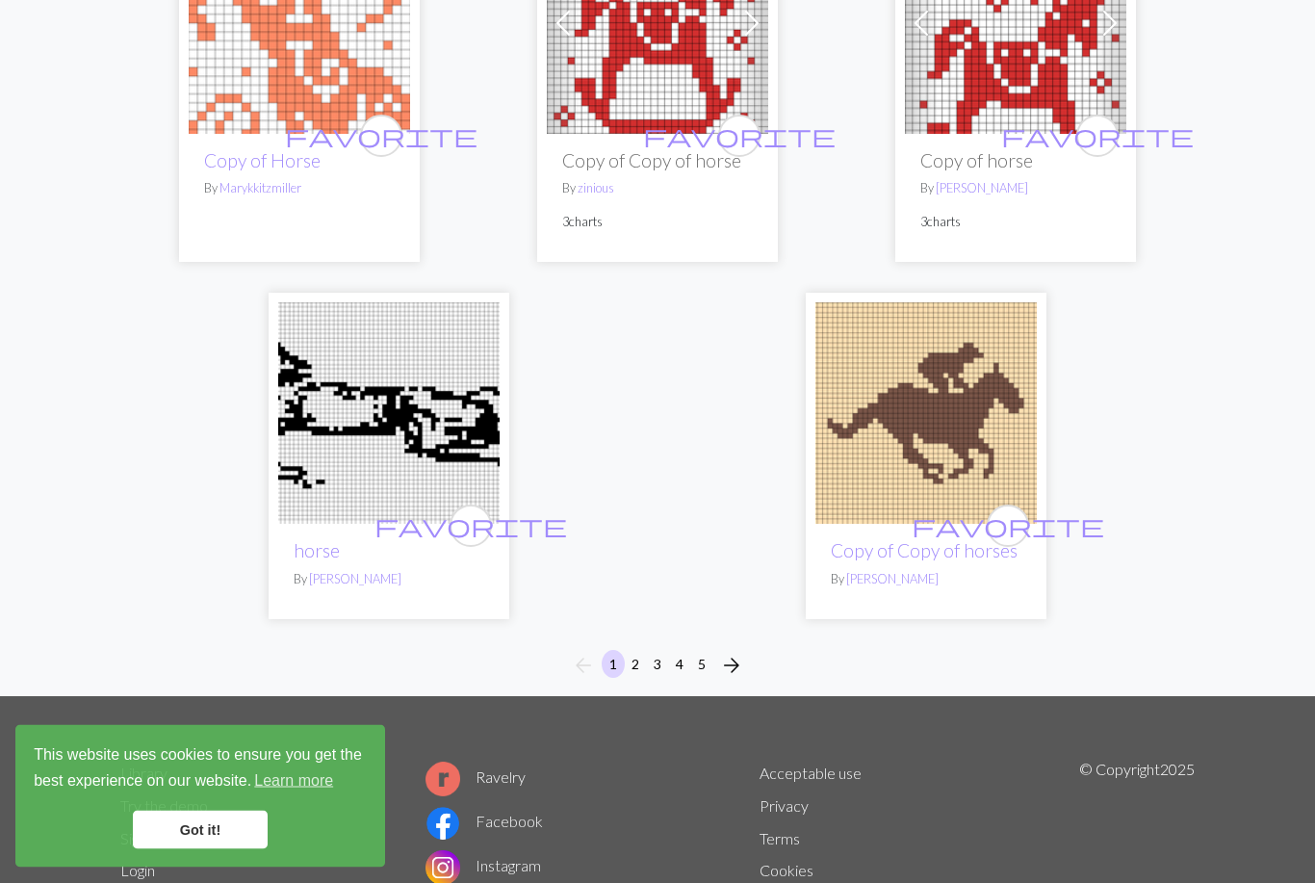
scroll to position [6414, 0]
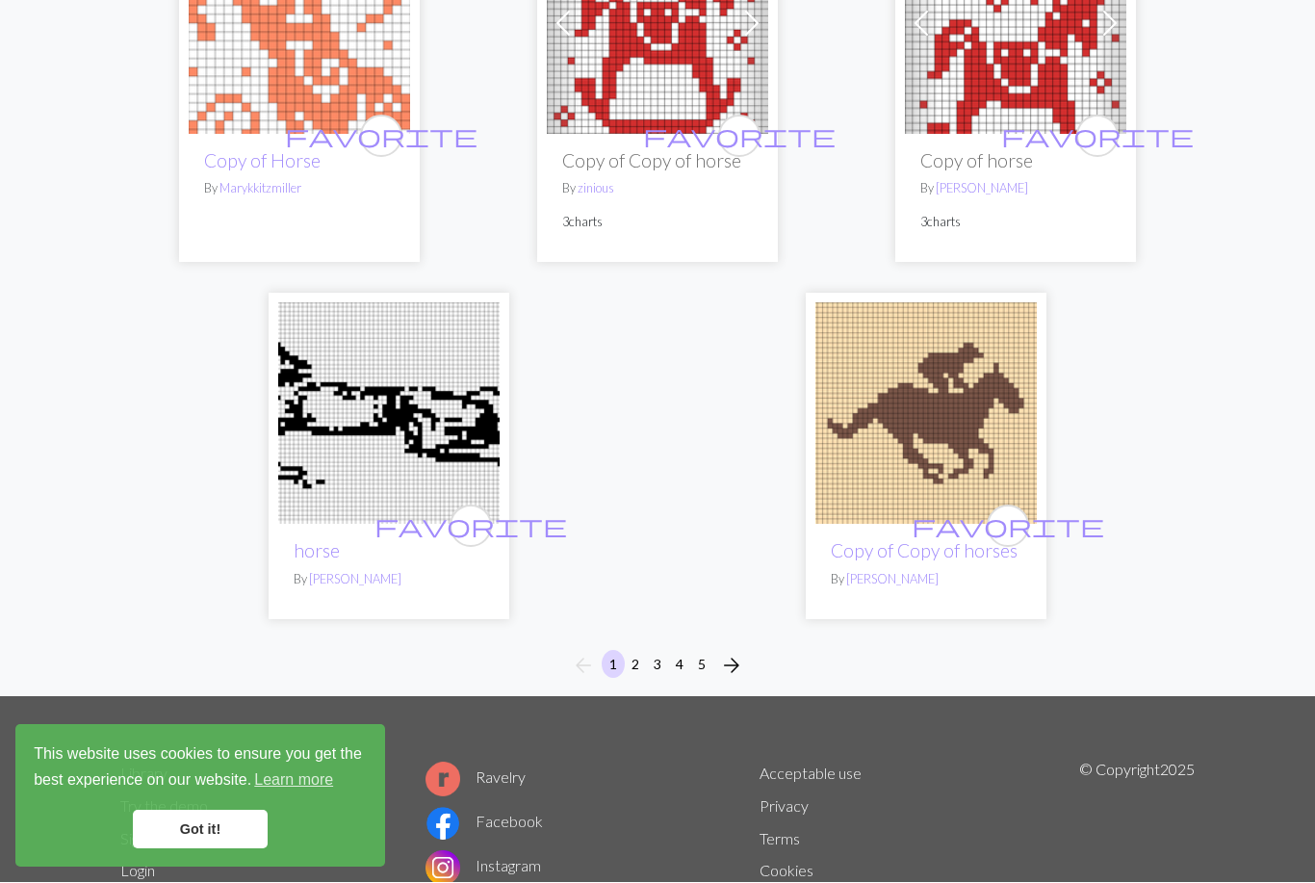
click at [635, 651] on button "2" at bounding box center [635, 665] width 23 height 28
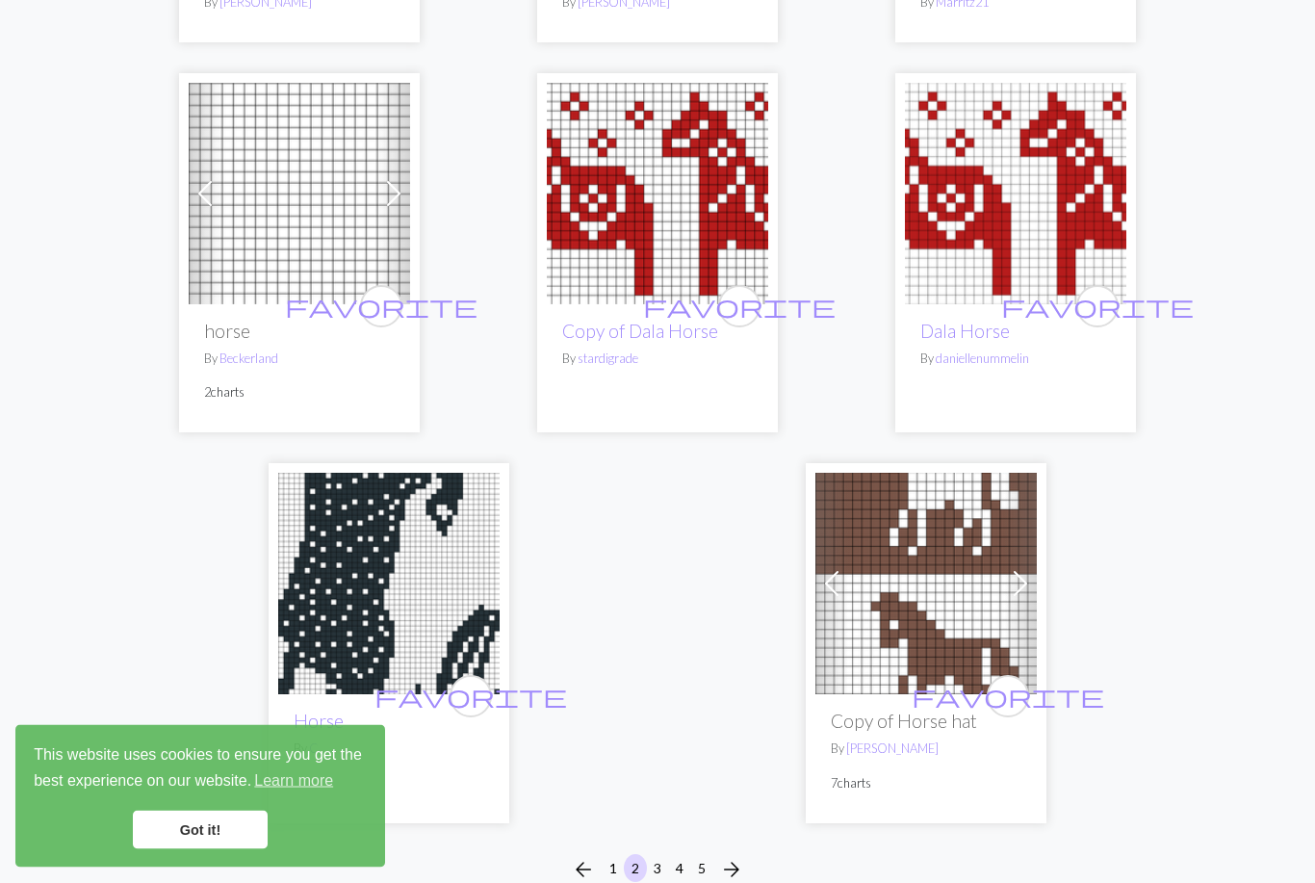
scroll to position [6050, 0]
click at [660, 863] on button "3" at bounding box center [657, 868] width 23 height 28
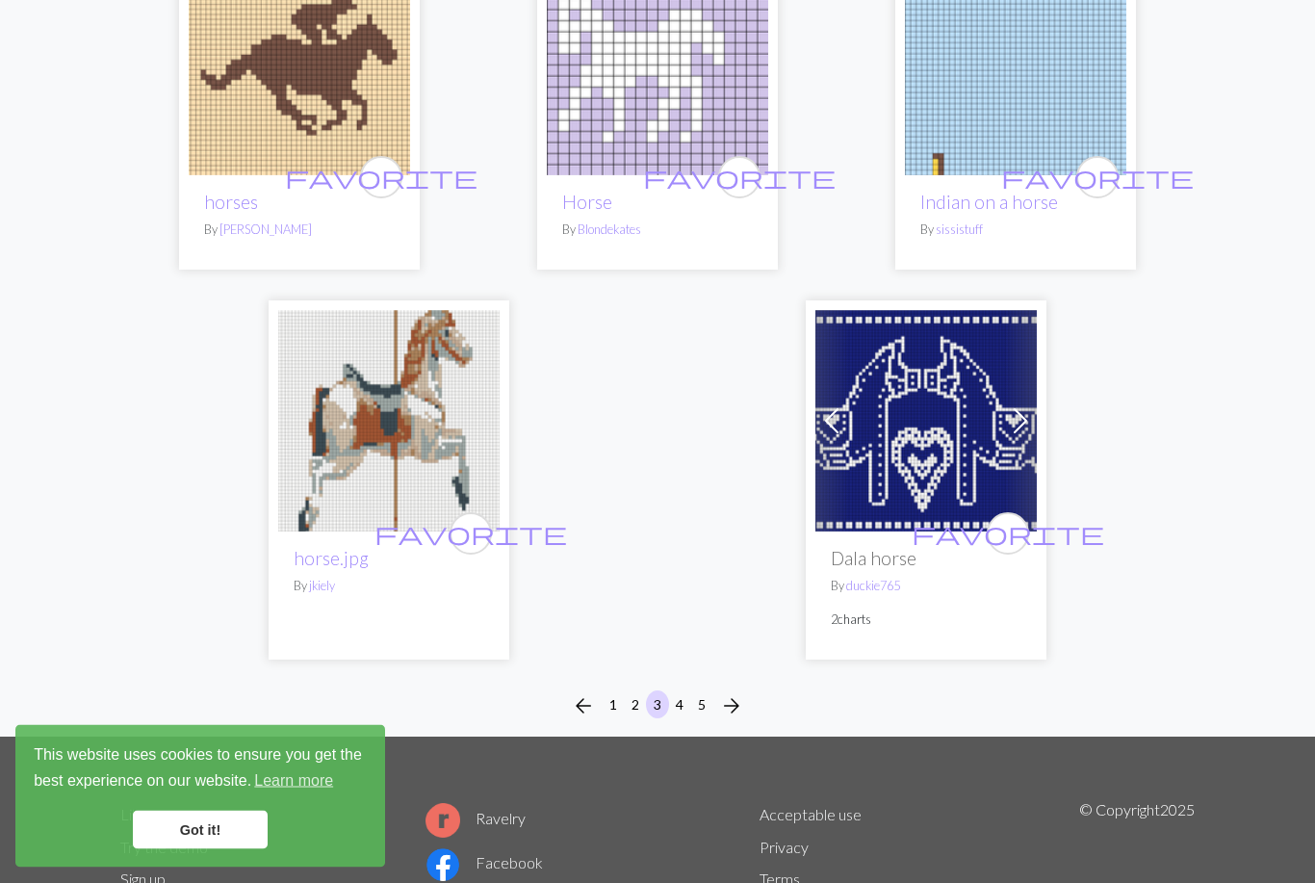
scroll to position [6244, 0]
click at [673, 701] on button "4" at bounding box center [679, 704] width 23 height 28
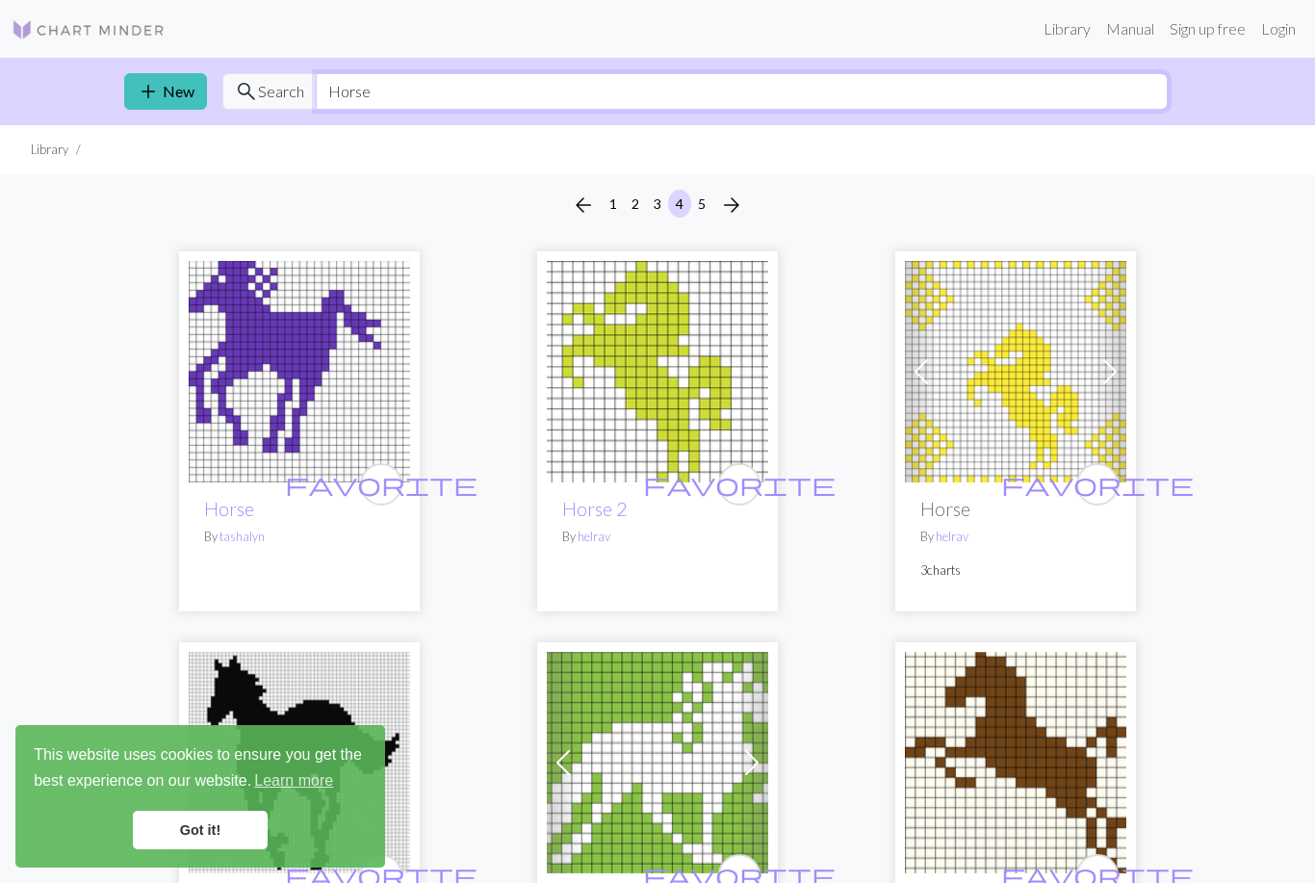
click at [531, 82] on input "Horse" at bounding box center [742, 91] width 852 height 37
drag, startPoint x: 469, startPoint y: 91, endPoint x: 257, endPoint y: 86, distance: 211.9
click at [257, 86] on div "search Search Horse" at bounding box center [695, 91] width 946 height 37
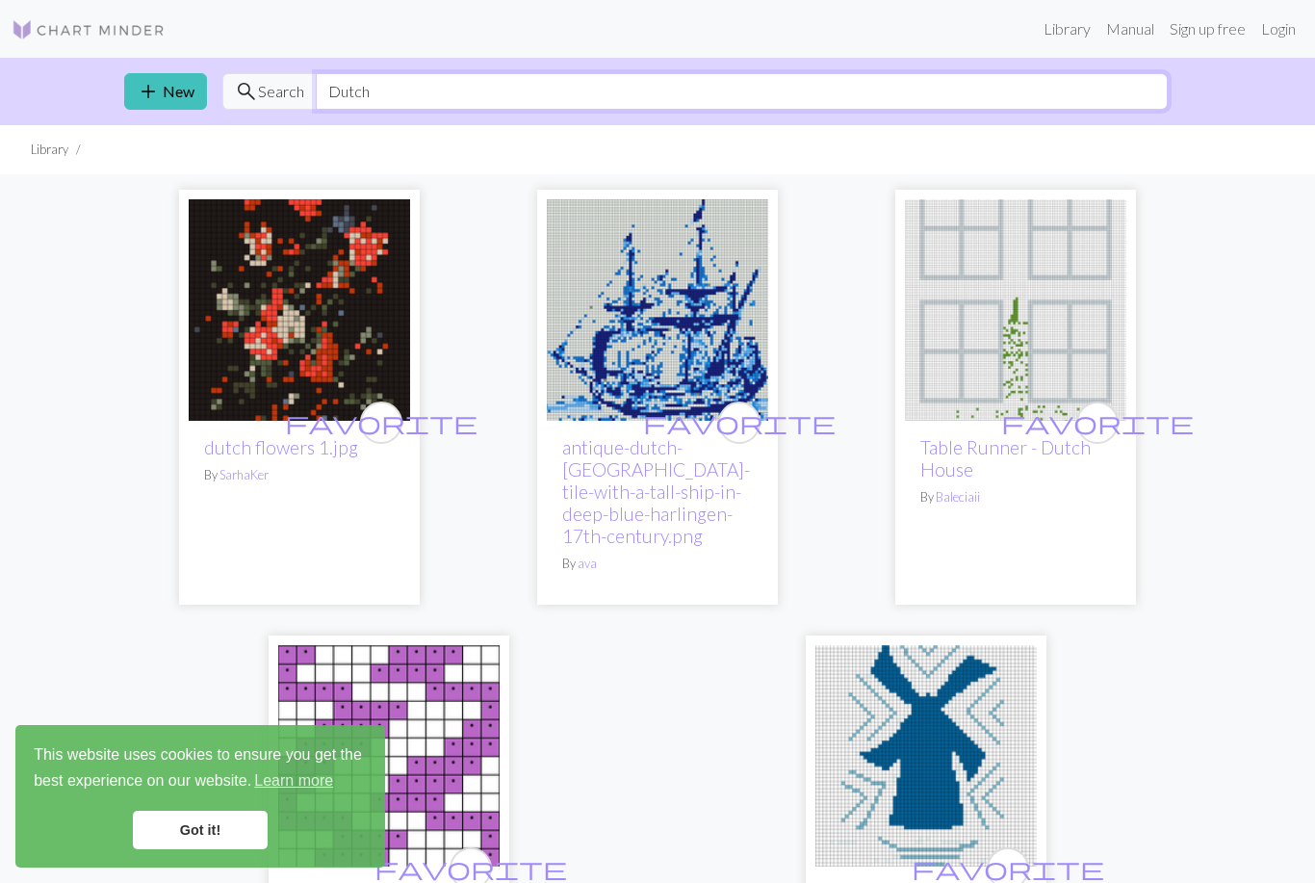
click at [402, 89] on input "Dutch" at bounding box center [742, 91] width 852 height 37
type input "tile"
